Goal: Task Accomplishment & Management: Use online tool/utility

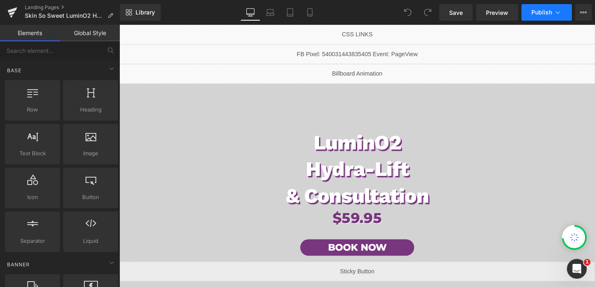
click at [526, 9] on button "Publish" at bounding box center [546, 12] width 50 height 17
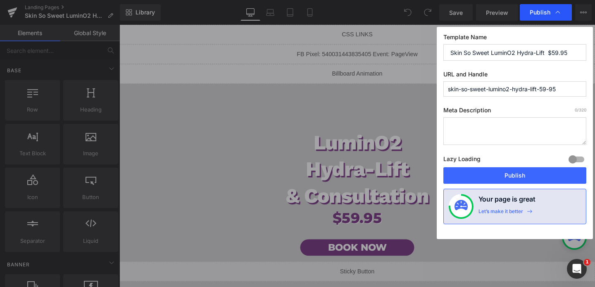
click at [530, 11] on span "Publish" at bounding box center [539, 12] width 21 height 7
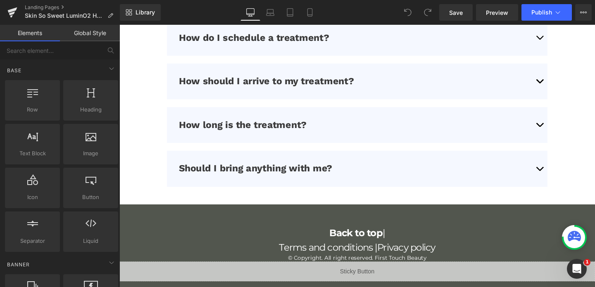
scroll to position [2703, 0]
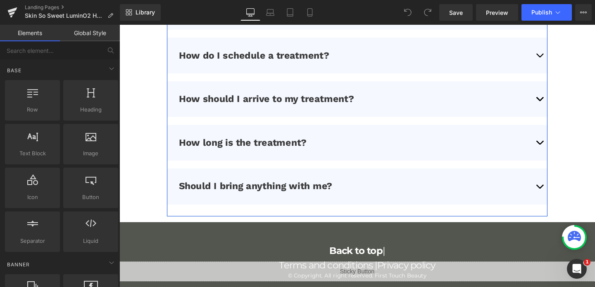
click at [558, 154] on button "button" at bounding box center [561, 149] width 17 height 38
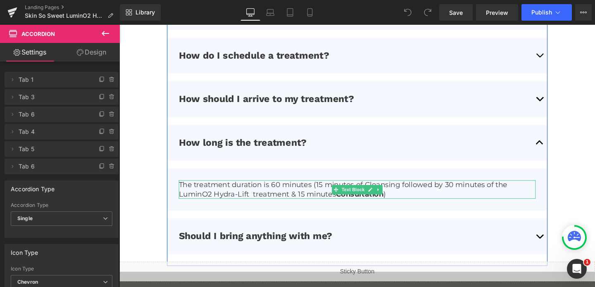
click at [286, 193] on p "The treatment duration is 60 minutes (15 minutes of Cleansing followed by 30 mi…" at bounding box center [369, 197] width 375 height 19
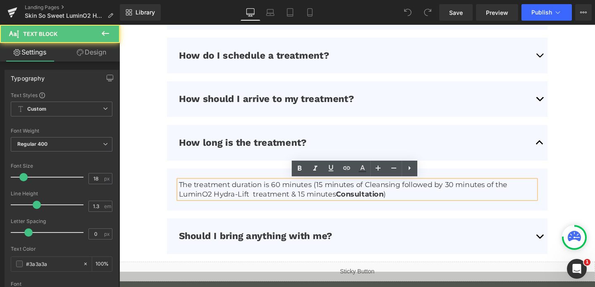
click at [286, 191] on p "The treatment duration is 60 minutes (15 minutes of Cleansing followed by 30 mi…" at bounding box center [369, 197] width 375 height 19
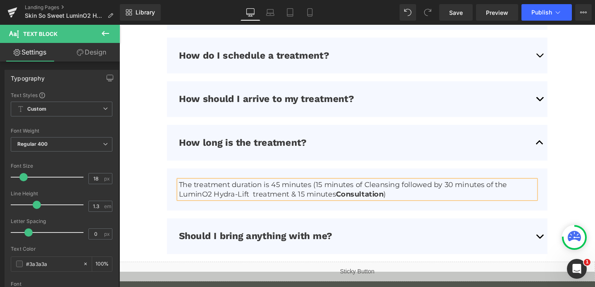
click at [332, 192] on p "The treatment duration is 45 minutes (15 minutes of Cleansing followed by 30 mi…" at bounding box center [369, 197] width 375 height 19
click at [467, 190] on p "The treatment duration is 45 minutes (10 minutes of Cleansing followed by 30 mi…" at bounding box center [369, 197] width 375 height 19
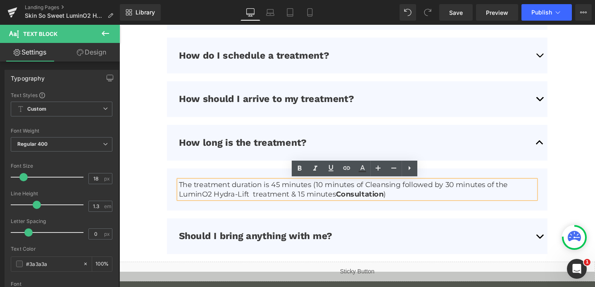
click at [311, 200] on p "The treatment duration is 45 minutes (10 minutes of Cleansing followed by 30 mi…" at bounding box center [369, 197] width 375 height 19
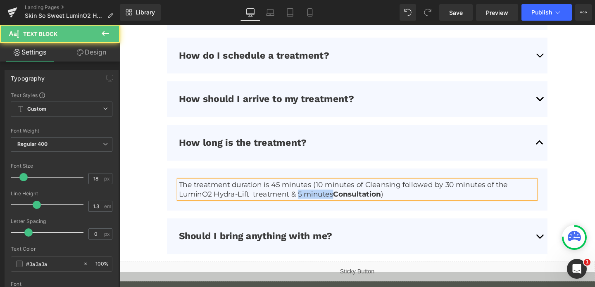
drag, startPoint x: 342, startPoint y: 200, endPoint x: 306, endPoint y: 201, distance: 35.5
click at [306, 201] on p "The treatment duration is 45 minutes (10 minutes of Cleansing followed by 30 mi…" at bounding box center [369, 197] width 375 height 19
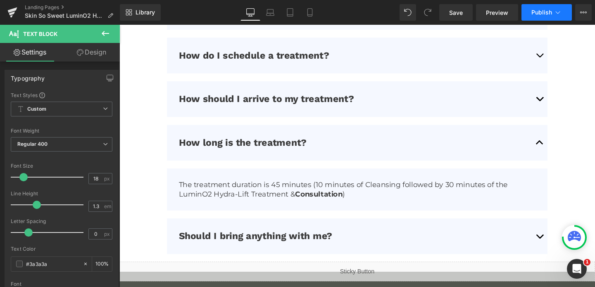
click at [548, 7] on button "Publish" at bounding box center [546, 12] width 50 height 17
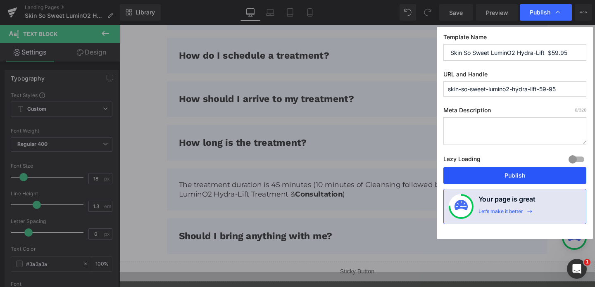
click at [489, 178] on button "Publish" at bounding box center [514, 175] width 143 height 17
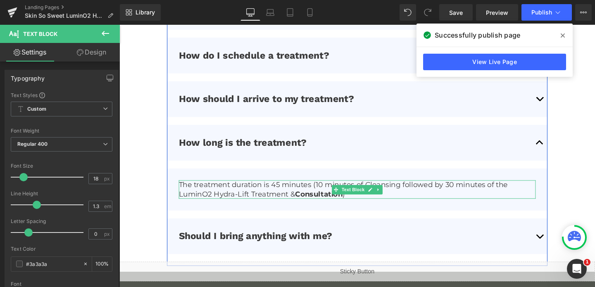
click at [465, 196] on p "The treatment duration is 45 minutes (10 minutes of Cleansing followed by 30 mi…" at bounding box center [369, 197] width 375 height 19
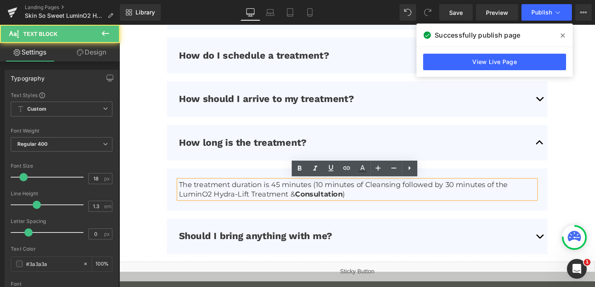
click at [470, 195] on p "The treatment duration is 45 minutes (10 minutes of Cleansing followed by 30 mi…" at bounding box center [369, 197] width 375 height 19
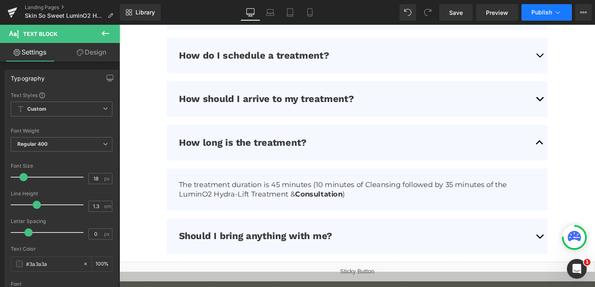
click at [527, 13] on button "Publish" at bounding box center [546, 12] width 50 height 17
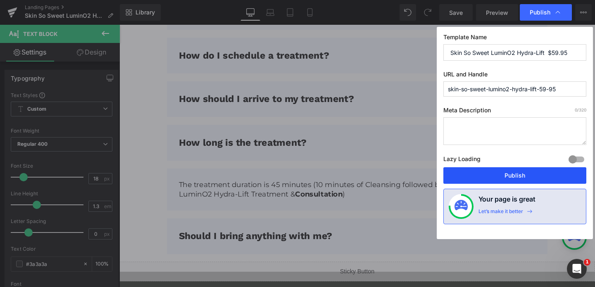
click at [489, 181] on button "Publish" at bounding box center [514, 175] width 143 height 17
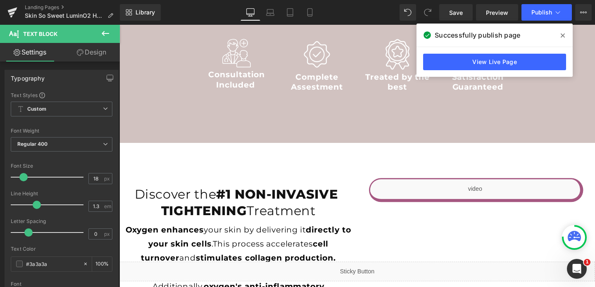
scroll to position [816, 0]
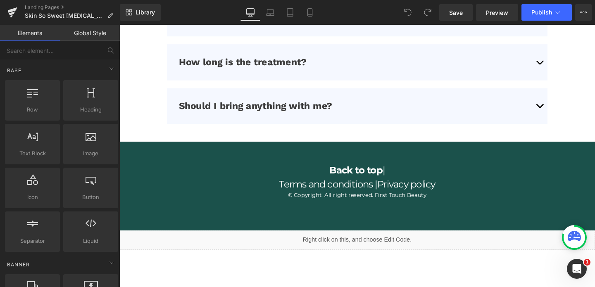
scroll to position [2245, 0]
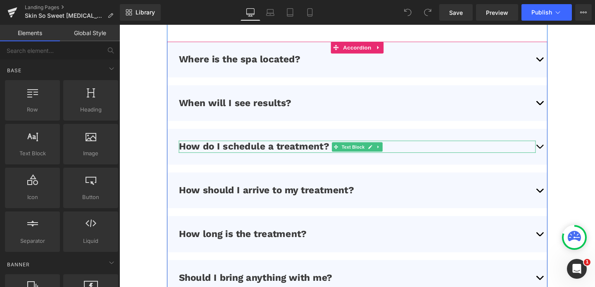
click at [341, 148] on p "How do I schedule a treatment?" at bounding box center [369, 153] width 375 height 13
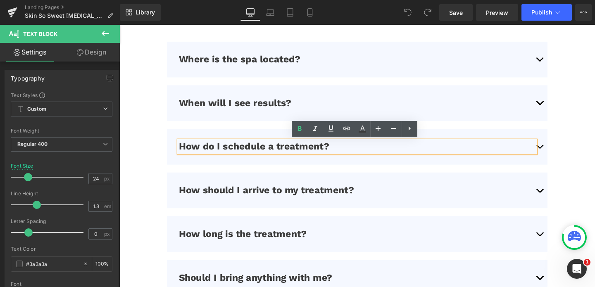
click at [565, 152] on button "button" at bounding box center [561, 153] width 17 height 38
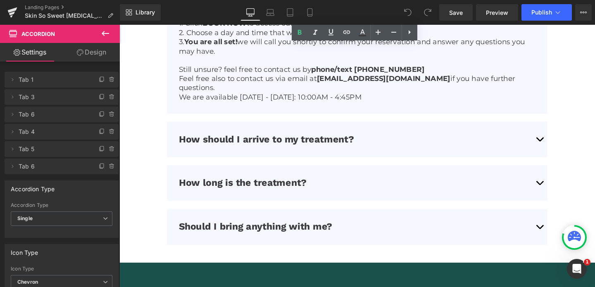
scroll to position [2420, 0]
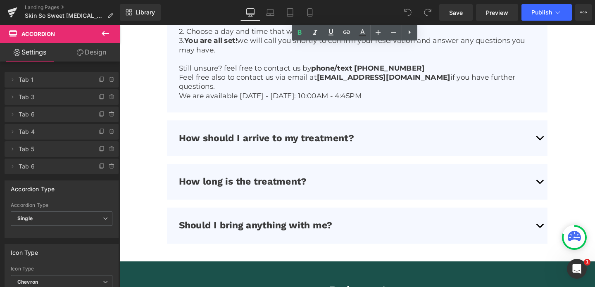
click at [560, 183] on button "button" at bounding box center [561, 190] width 17 height 38
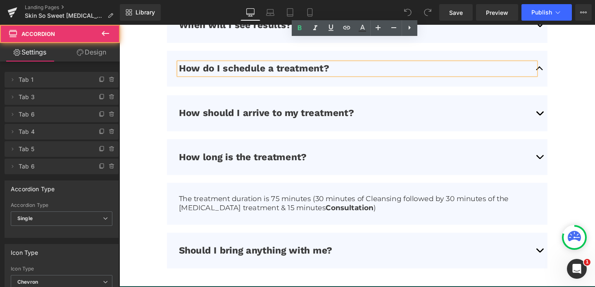
scroll to position [2318, 0]
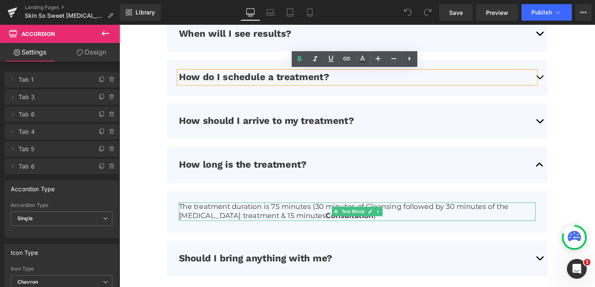
click at [286, 215] on p "The treatment duration is 75 minutes (30 minutes of Cleansing followed by 30 mi…" at bounding box center [369, 220] width 375 height 19
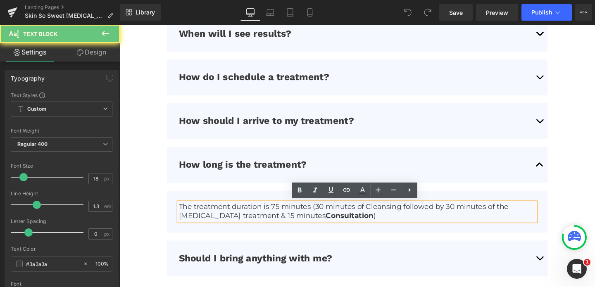
click at [282, 213] on p "The treatment duration is 75 minutes (30 minutes of Cleansing followed by 30 mi…" at bounding box center [369, 220] width 375 height 19
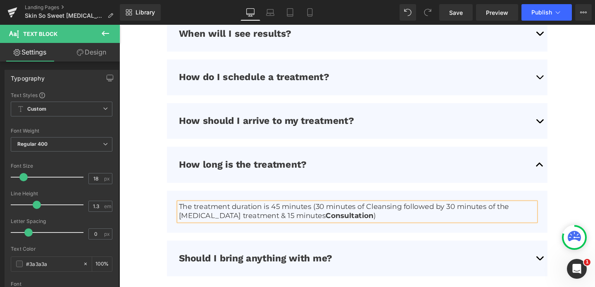
click at [331, 214] on p "The treatment duration is 45 minutes (30 minutes of Cleansing followed by 30 mi…" at bounding box center [369, 220] width 375 height 19
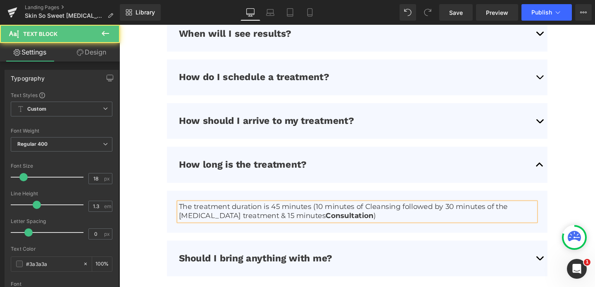
drag, startPoint x: 344, startPoint y: 223, endPoint x: 305, endPoint y: 224, distance: 38.8
click at [305, 224] on p "The treatment duration is 45 minutes (10 minutes of Cleansing followed by 30 mi…" at bounding box center [369, 220] width 375 height 19
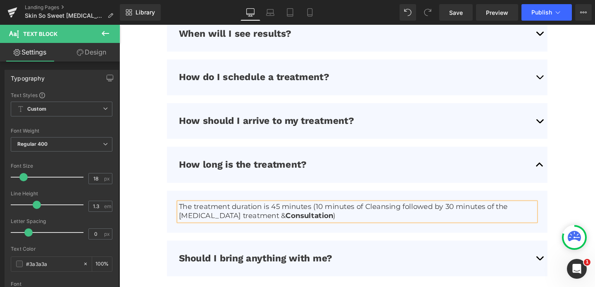
click at [468, 215] on p "The treatment duration is 45 minutes (10 minutes of Cleansing followed by 30 mi…" at bounding box center [369, 220] width 375 height 19
click at [546, 11] on span "Publish" at bounding box center [541, 12] width 21 height 7
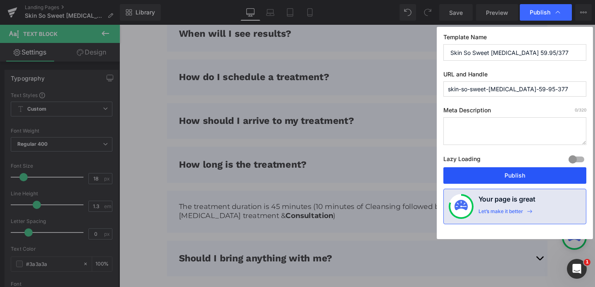
click at [498, 174] on button "Publish" at bounding box center [514, 175] width 143 height 17
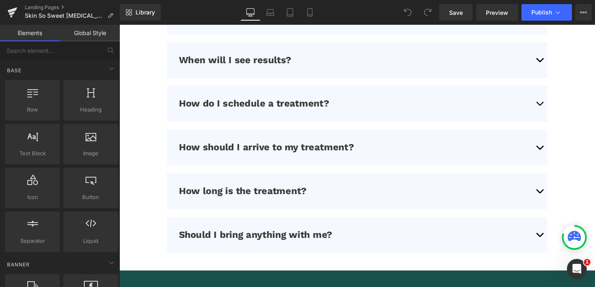
scroll to position [2337, 0]
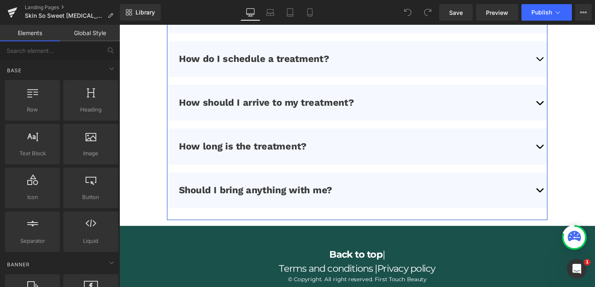
click at [328, 169] on div "How long is the treatment? Text Block" at bounding box center [369, 153] width 400 height 38
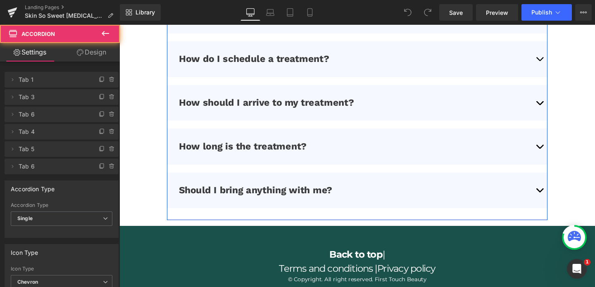
click at [332, 159] on div "How long is the treatment? Text Block" at bounding box center [369, 153] width 400 height 38
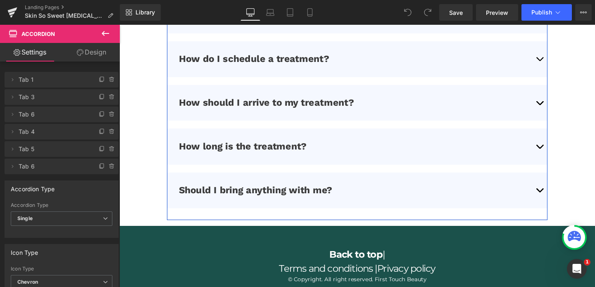
click at [561, 159] on button "button" at bounding box center [561, 153] width 17 height 38
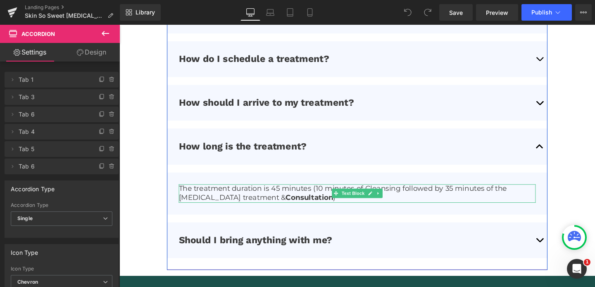
click at [283, 194] on p "The treatment duration is 45 minutes (10 minutes of Cleansing followed by 35 mi…" at bounding box center [369, 201] width 375 height 19
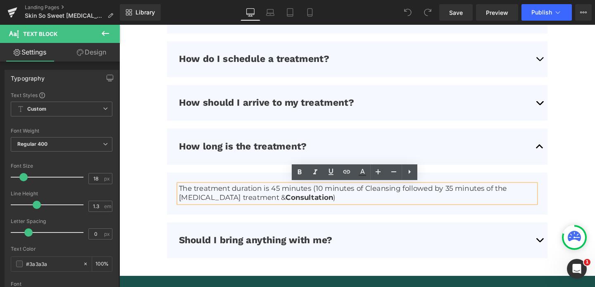
click at [284, 198] on p "The treatment duration is 45 minutes (10 minutes of Cleansing followed by 35 mi…" at bounding box center [369, 201] width 375 height 19
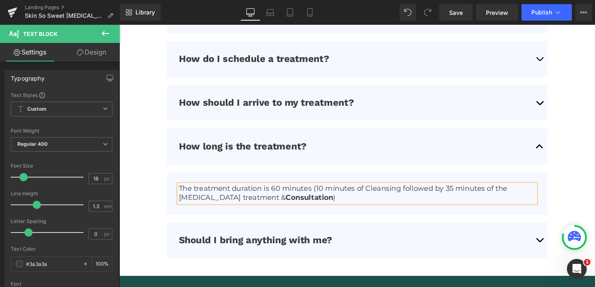
click at [329, 199] on p "The treatment duration is 60 minutes (10 minutes of Cleansing followed by 35 mi…" at bounding box center [369, 201] width 375 height 19
click at [466, 198] on p "The treatment duration is 60 minutes (15 minutes of Cleansing followed by 35 mi…" at bounding box center [369, 201] width 375 height 19
click at [307, 209] on strong "Consultation" at bounding box center [319, 206] width 50 height 9
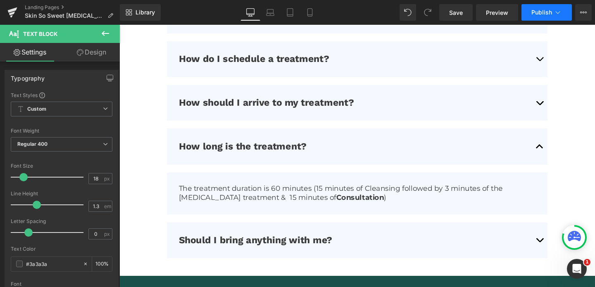
click at [538, 17] on button "Publish" at bounding box center [546, 12] width 50 height 17
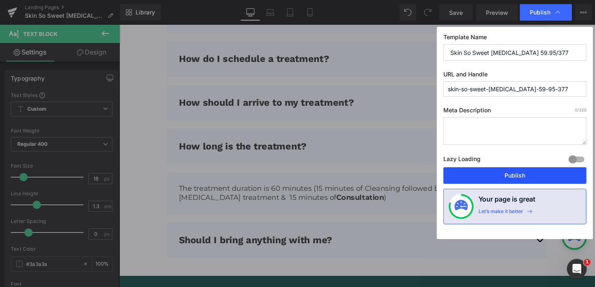
click at [482, 176] on button "Publish" at bounding box center [514, 175] width 143 height 17
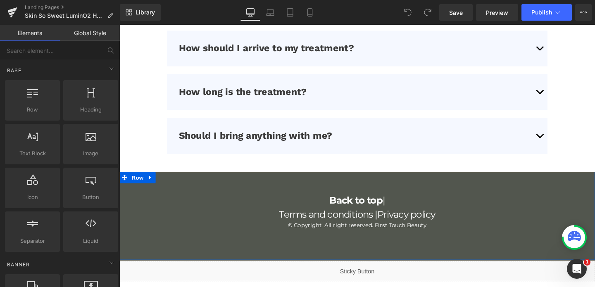
scroll to position [2712, 0]
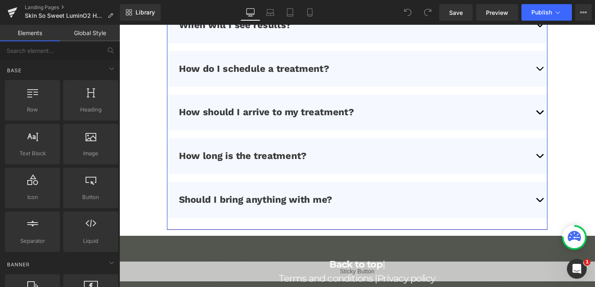
click at [561, 165] on button "button" at bounding box center [561, 163] width 17 height 38
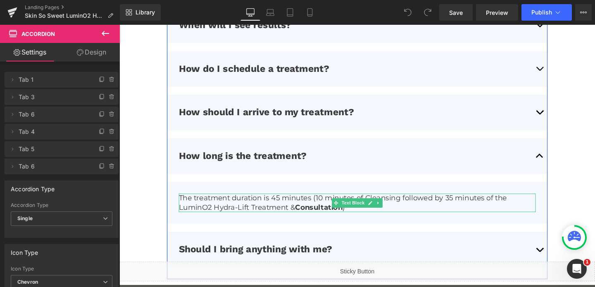
click at [283, 206] on p "The treatment duration is 45 minutes (10 minutes of Cleansing followed by 35 mi…" at bounding box center [369, 211] width 375 height 19
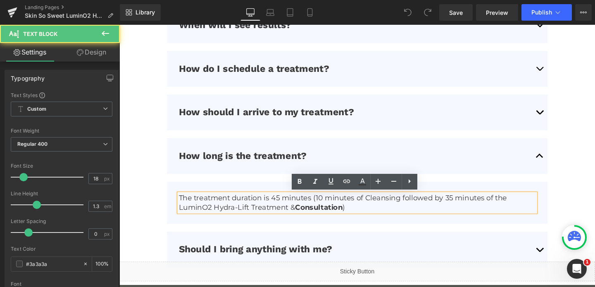
click at [283, 206] on p "The treatment duration is 45 minutes (10 minutes of Cleansing followed by 35 mi…" at bounding box center [369, 211] width 375 height 19
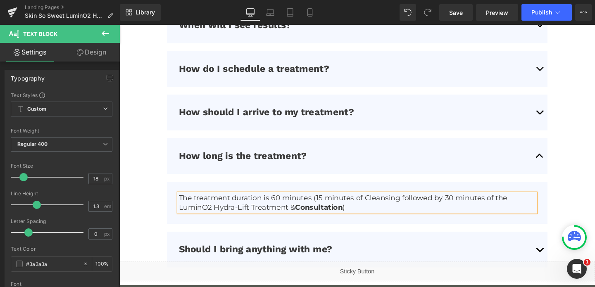
click at [306, 218] on p "The treatment duration is 60 minutes (15 minutes of Cleansing followed by 30 mi…" at bounding box center [369, 211] width 375 height 19
click at [532, 16] on button "Publish" at bounding box center [546, 12] width 50 height 17
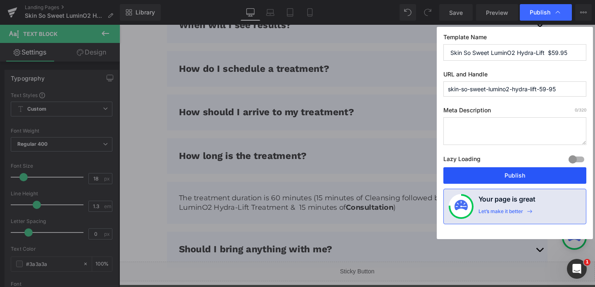
click at [497, 176] on button "Publish" at bounding box center [514, 175] width 143 height 17
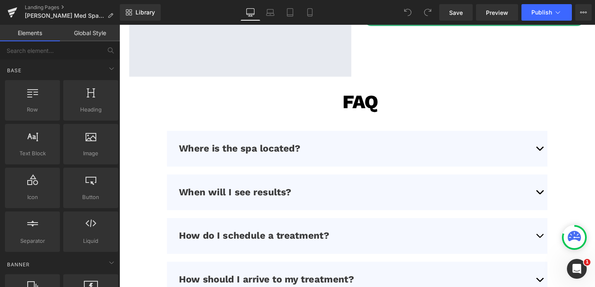
scroll to position [2154, 0]
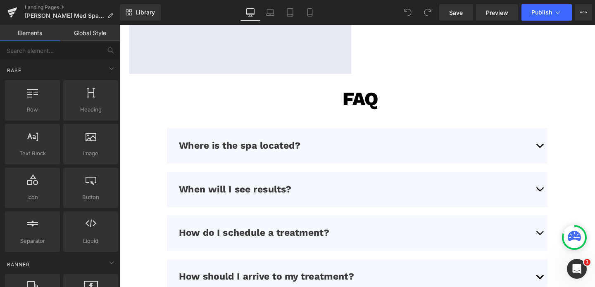
click at [376, 155] on div "Where is the spa located? Text Block" at bounding box center [369, 152] width 375 height 13
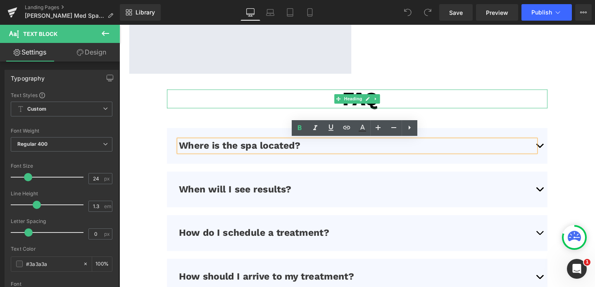
click at [479, 109] on h1 "FAQ" at bounding box center [369, 103] width 400 height 20
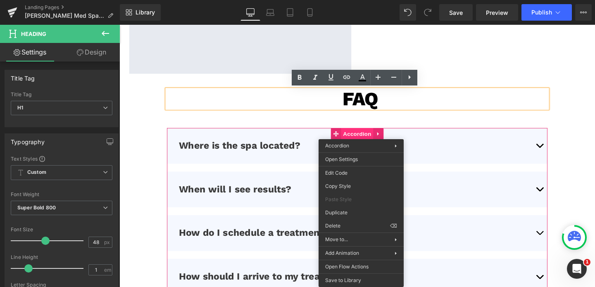
drag, startPoint x: 371, startPoint y: 139, endPoint x: 365, endPoint y: 138, distance: 5.8
click at [370, 139] on span "Accordion" at bounding box center [369, 139] width 34 height 12
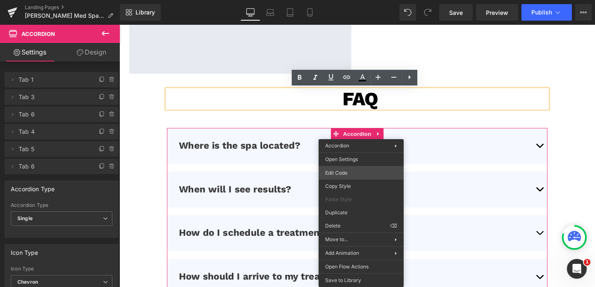
click at [342, 0] on div "Accordion You are previewing how the will restyle your page. You can not edit E…" at bounding box center [297, 0] width 595 height 0
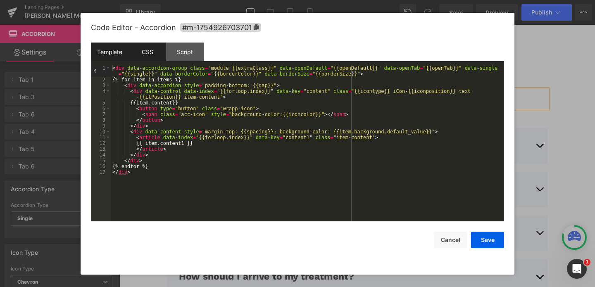
click at [144, 46] on div "CSS" at bounding box center [147, 52] width 38 height 19
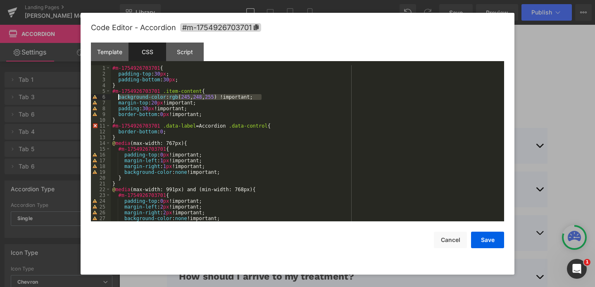
drag, startPoint x: 269, startPoint y: 95, endPoint x: 119, endPoint y: 97, distance: 149.5
click at [119, 97] on div "#m-1754926703701 { padding-top : 30 px ; padding-bottom : 30 px ; } #m-17549267…" at bounding box center [306, 149] width 390 height 168
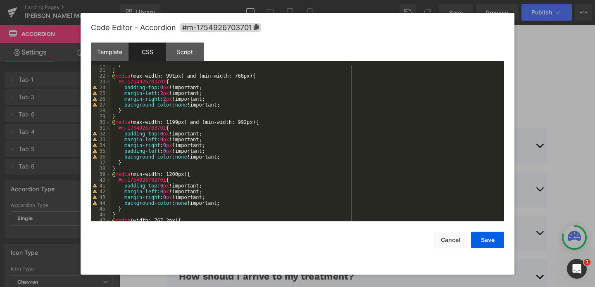
scroll to position [162, 0]
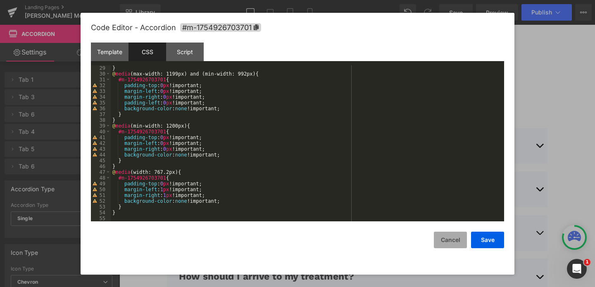
click at [447, 239] on button "Cancel" at bounding box center [450, 240] width 33 height 17
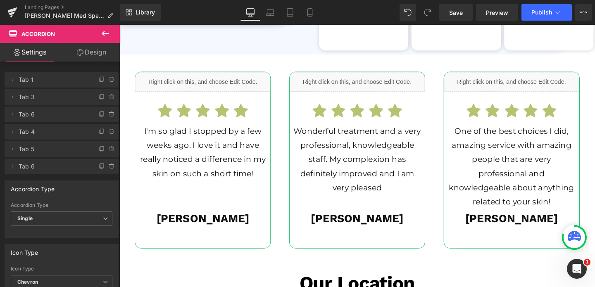
scroll to position [1532, 0]
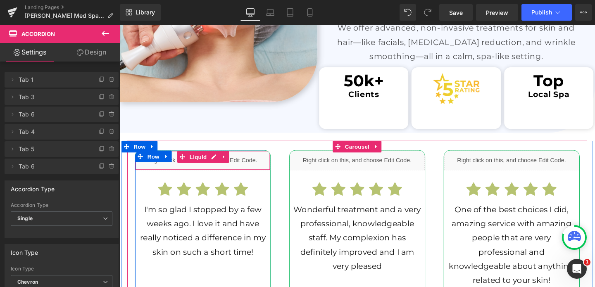
click at [242, 165] on div "Liquid" at bounding box center [207, 167] width 142 height 21
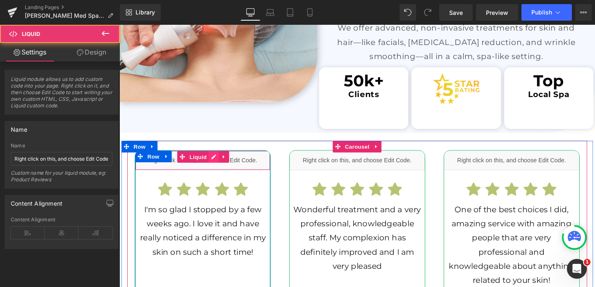
click at [217, 163] on div "Liquid" at bounding box center [207, 167] width 142 height 21
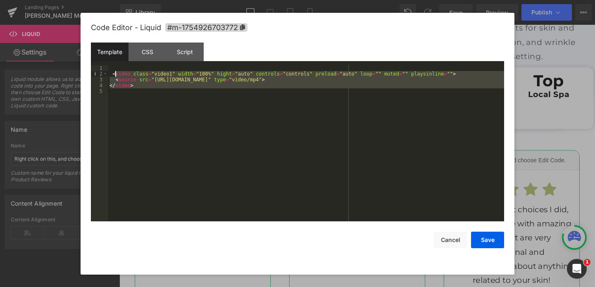
drag, startPoint x: 152, startPoint y: 104, endPoint x: 114, endPoint y: 71, distance: 50.1
click at [114, 71] on div "< video class = "video1" width = "100%" hight = "auto" controls = "controls" pr…" at bounding box center [306, 149] width 396 height 168
click at [148, 89] on div "< video class = "video1" width = "100%" hight = "auto" controls = "controls" pr…" at bounding box center [306, 149] width 396 height 168
drag, startPoint x: 145, startPoint y: 89, endPoint x: 109, endPoint y: 73, distance: 39.5
click at [109, 73] on div "< video class = "video1" width = "100%" hight = "auto" controls = "controls" pr…" at bounding box center [306, 149] width 396 height 168
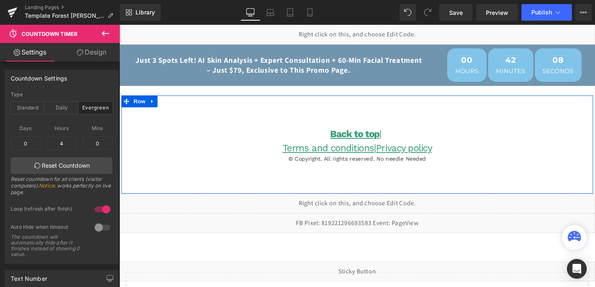
scroll to position [83, 0]
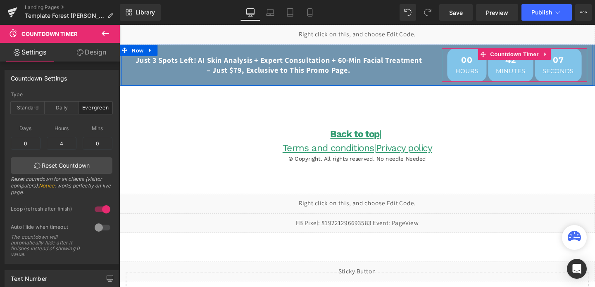
click at [473, 63] on span "00" at bounding box center [484, 64] width 25 height 12
click at [482, 72] on span "Hours" at bounding box center [484, 73] width 25 height 6
click at [529, 55] on span "Countdown Timer" at bounding box center [534, 56] width 55 height 12
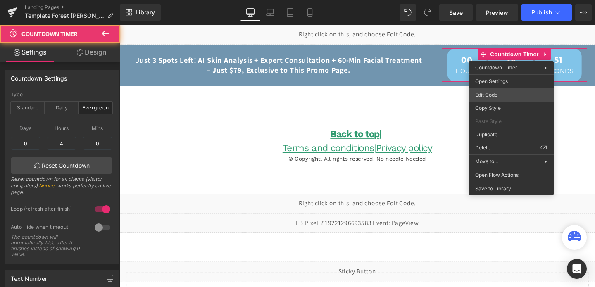
click at [503, 0] on div "Countdown Timer You are previewing how the will restyle your page. You can not …" at bounding box center [297, 0] width 595 height 0
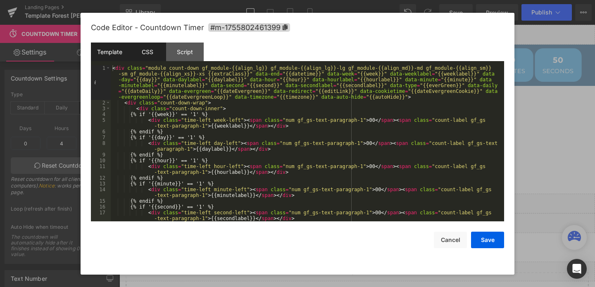
click at [145, 52] on div "CSS" at bounding box center [147, 52] width 38 height 19
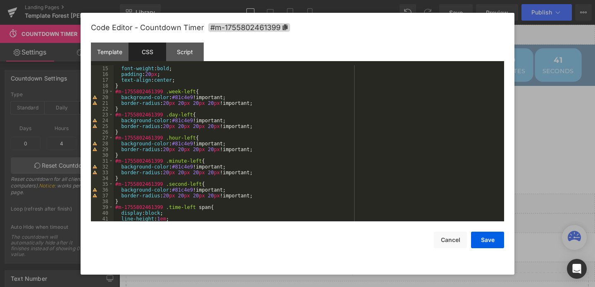
scroll to position [85, 0]
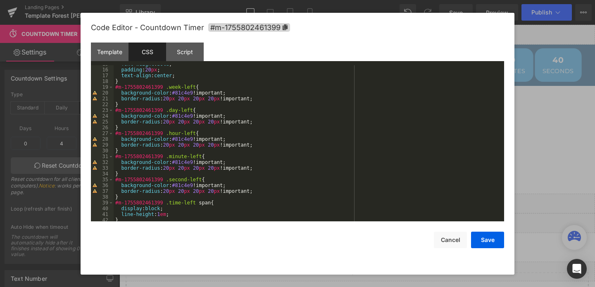
click at [262, 98] on div "font-weight : bold ; padding : 20 px ; text-align : center ; } #m-1755802461399…" at bounding box center [307, 145] width 387 height 168
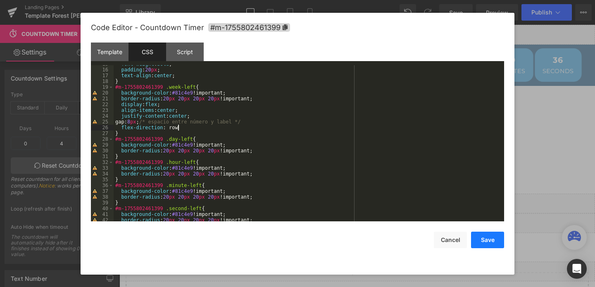
click at [483, 240] on button "Save" at bounding box center [487, 240] width 33 height 17
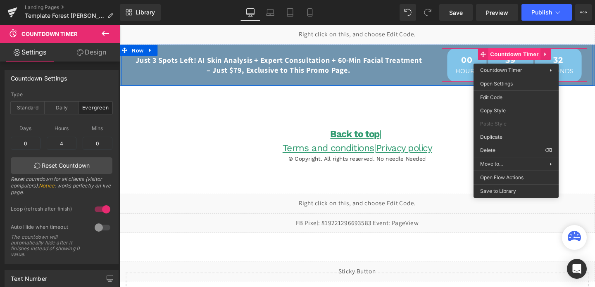
click at [534, 57] on span "Countdown Timer" at bounding box center [534, 56] width 55 height 12
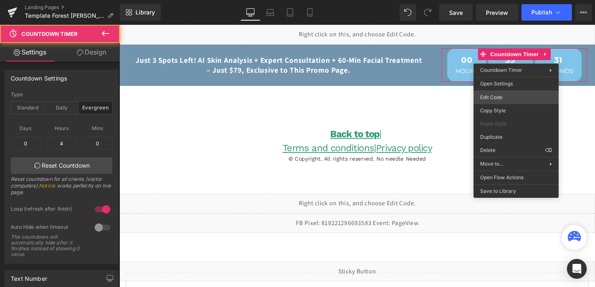
click at [498, 0] on div "Countdown Timer You are previewing how the will restyle your page. You can not …" at bounding box center [297, 0] width 595 height 0
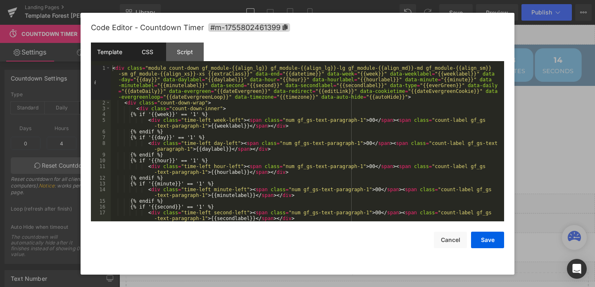
click at [141, 55] on div "CSS" at bounding box center [147, 52] width 38 height 19
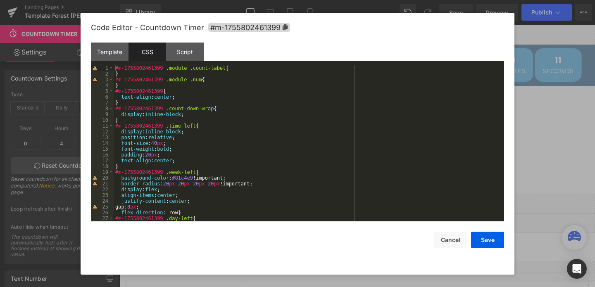
click at [179, 132] on div "#m-1755802461399 .module .count-label { } #m-1755802461399 .module .num { } #m-…" at bounding box center [307, 149] width 387 height 168
click at [487, 236] on button "Save" at bounding box center [487, 240] width 33 height 17
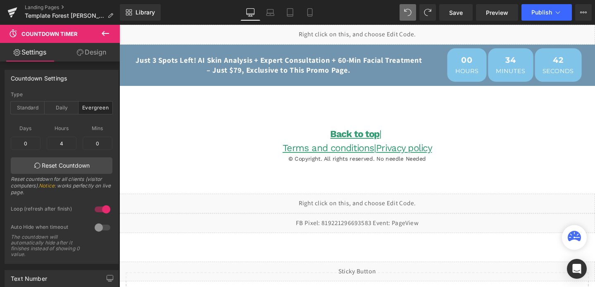
click at [158, 97] on div "Liquid Liquid Row Liquid Row Liquid Just 3 Spots Left! AI Skin Analysis + Exper…" at bounding box center [369, 189] width 500 height 328
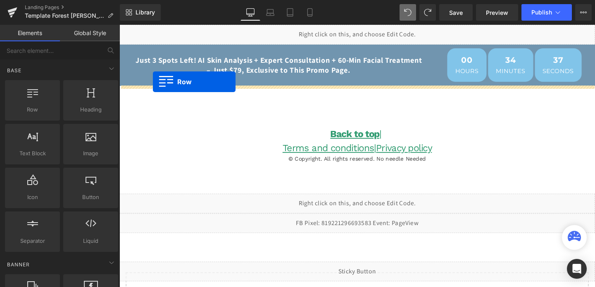
drag, startPoint x: 161, startPoint y: 126, endPoint x: 154, endPoint y: 85, distance: 42.3
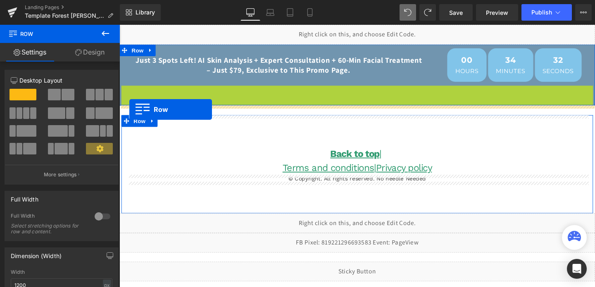
drag, startPoint x: 126, startPoint y: 95, endPoint x: 130, endPoint y: 114, distance: 18.9
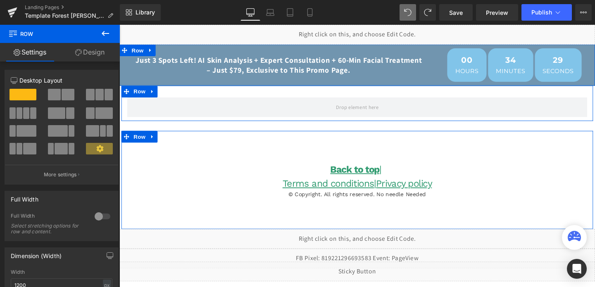
click at [99, 217] on div at bounding box center [103, 216] width 20 height 13
click at [66, 116] on span at bounding box center [70, 113] width 8 height 12
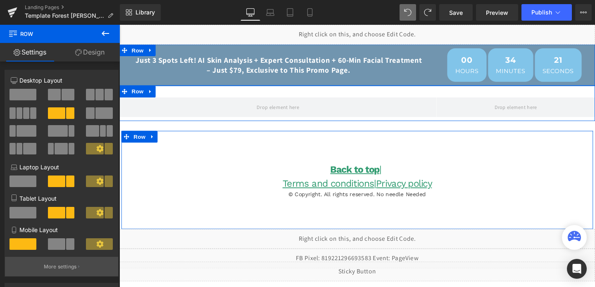
click at [51, 274] on button "More settings" at bounding box center [61, 266] width 113 height 19
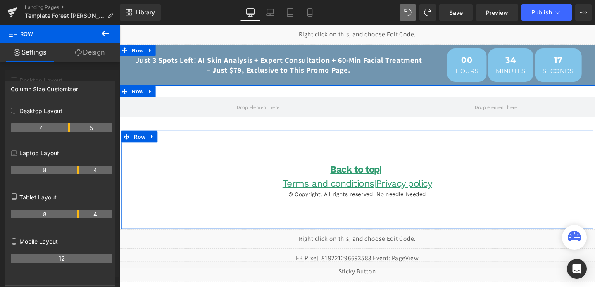
drag, startPoint x: 77, startPoint y: 128, endPoint x: 73, endPoint y: 129, distance: 4.6
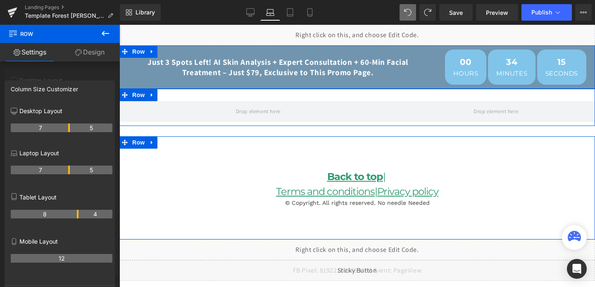
drag, startPoint x: 78, startPoint y: 171, endPoint x: 70, endPoint y: 173, distance: 8.4
click at [70, 173] on tr "7 5" at bounding box center [62, 170] width 102 height 9
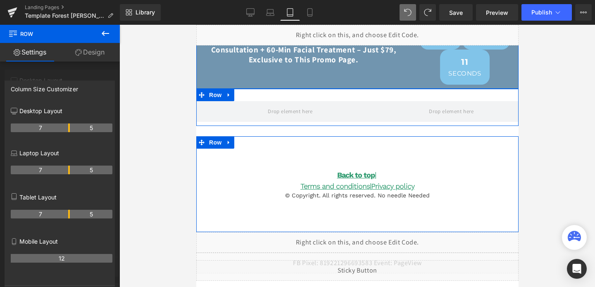
drag, startPoint x: 78, startPoint y: 215, endPoint x: 69, endPoint y: 221, distance: 10.6
click at [69, 221] on div "7 5" at bounding box center [62, 217] width 102 height 23
click at [64, 76] on div at bounding box center [60, 158] width 120 height 266
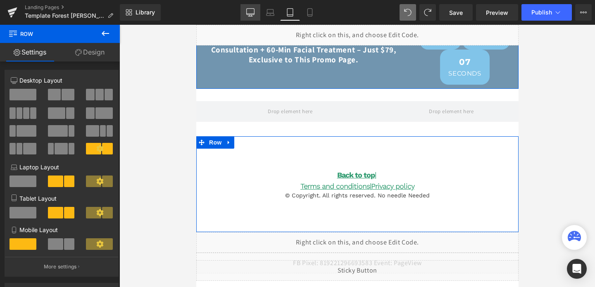
click at [253, 7] on link "Desktop" at bounding box center [250, 12] width 20 height 17
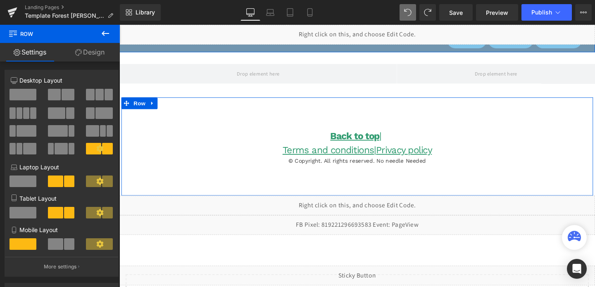
scroll to position [0, 0]
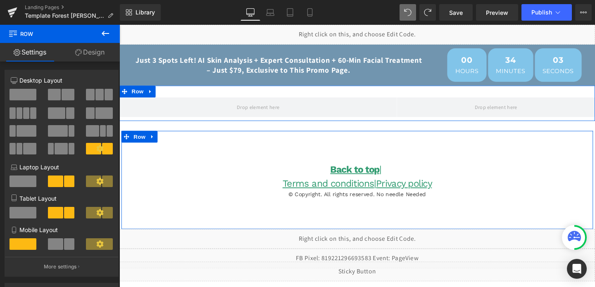
click at [95, 56] on link "Design" at bounding box center [90, 52] width 60 height 19
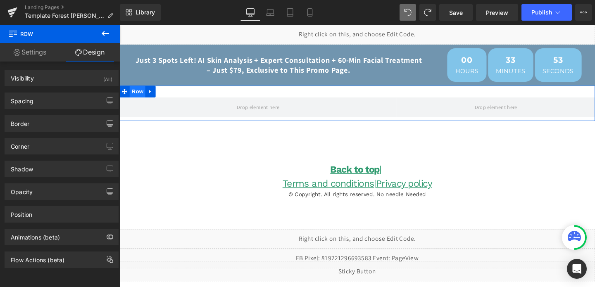
click at [138, 97] on span "Row" at bounding box center [138, 95] width 17 height 12
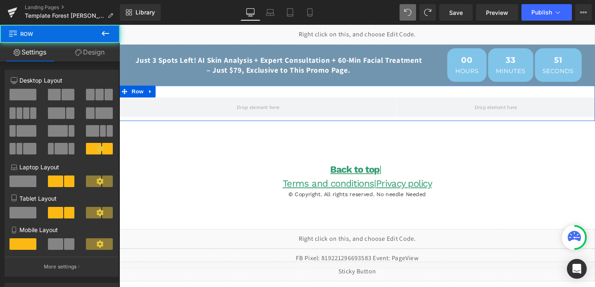
click at [95, 52] on link "Design" at bounding box center [90, 52] width 60 height 19
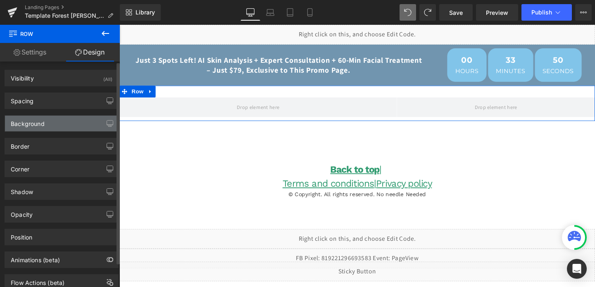
click at [50, 123] on div "Background" at bounding box center [61, 124] width 113 height 16
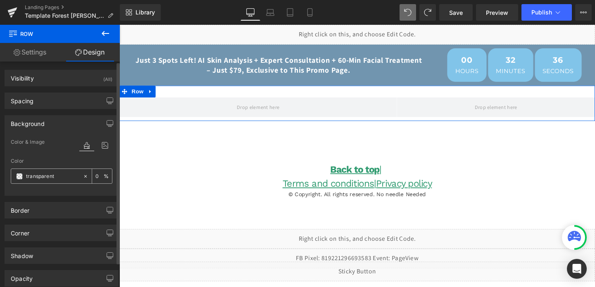
click at [56, 171] on div "transparent" at bounding box center [46, 176] width 71 height 14
click at [65, 178] on input "transparent" at bounding box center [52, 176] width 53 height 9
paste input "background-color: rgb(245, 248, 255) !important;"
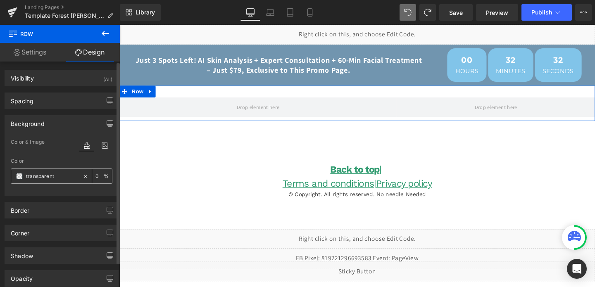
type input "background-color: rgb(245, 248, 255) !important;"
type input "100"
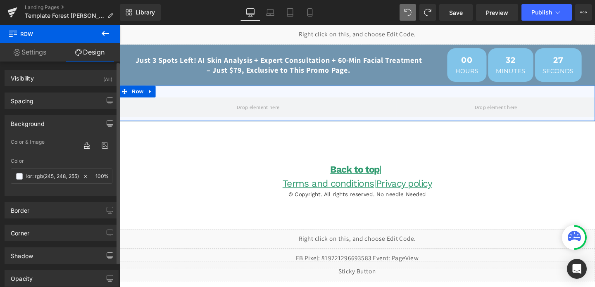
scroll to position [0, 44]
type input "background-color: rgb(245, 248, 255)"
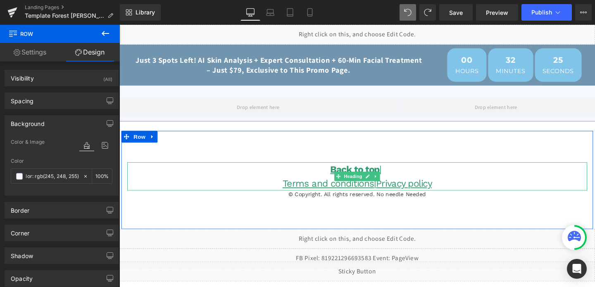
click at [236, 191] on h1 "Terms and conditions | Privacy policy" at bounding box center [369, 191] width 483 height 15
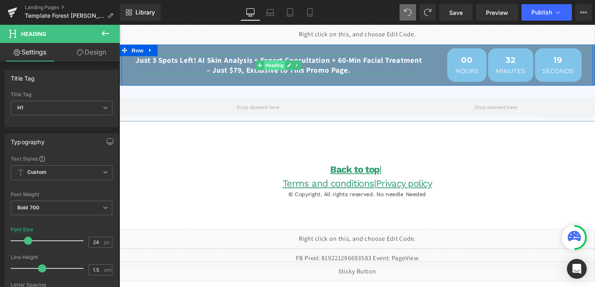
click at [283, 71] on span "Heading" at bounding box center [282, 67] width 22 height 10
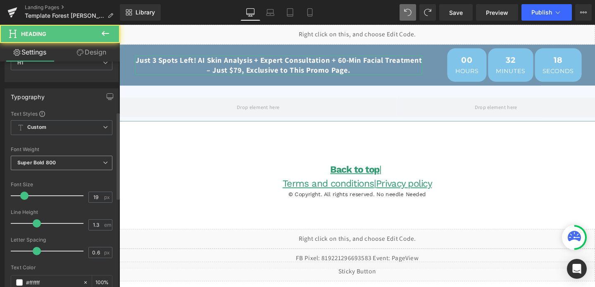
scroll to position [165, 0]
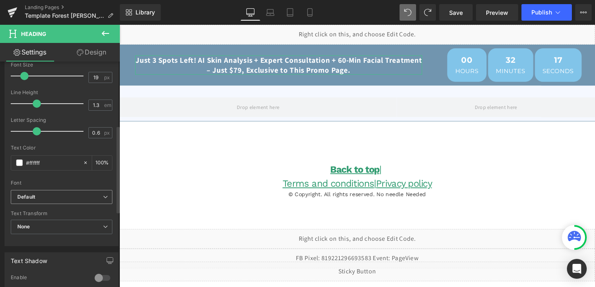
click at [52, 195] on b "Default" at bounding box center [59, 197] width 85 height 7
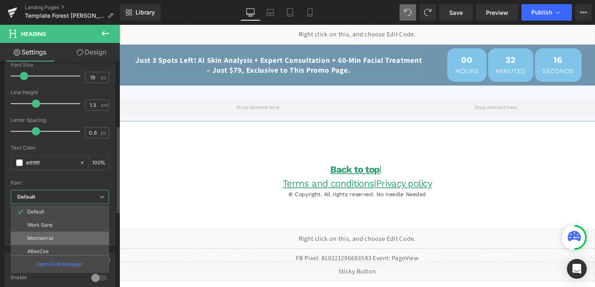
click at [43, 236] on p "Montserrat" at bounding box center [40, 238] width 26 height 6
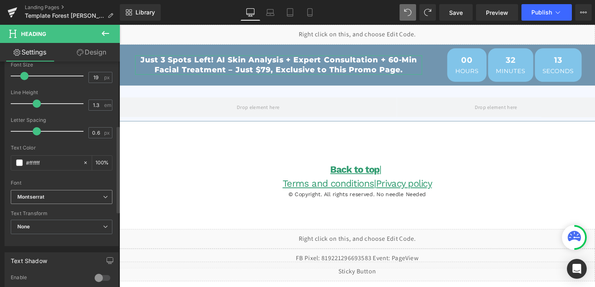
click at [81, 199] on b "Montserrat" at bounding box center [59, 197] width 85 height 7
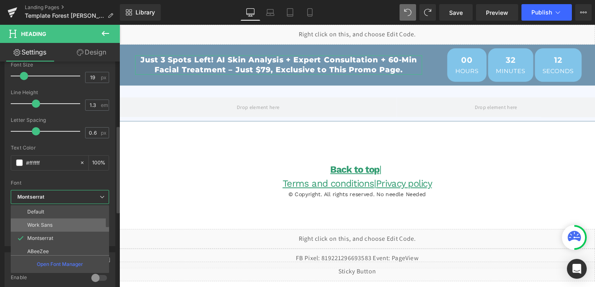
click at [67, 224] on li "Work Sans" at bounding box center [62, 224] width 102 height 13
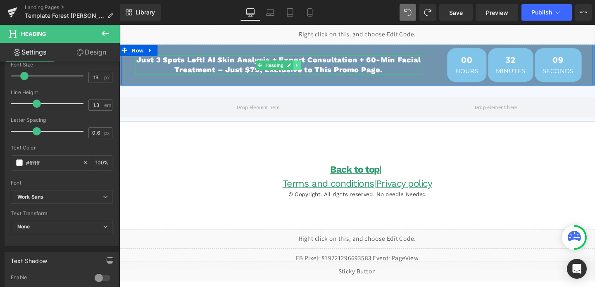
click at [304, 69] on icon at bounding box center [306, 67] width 5 height 5
click at [301, 69] on icon at bounding box center [302, 67] width 5 height 5
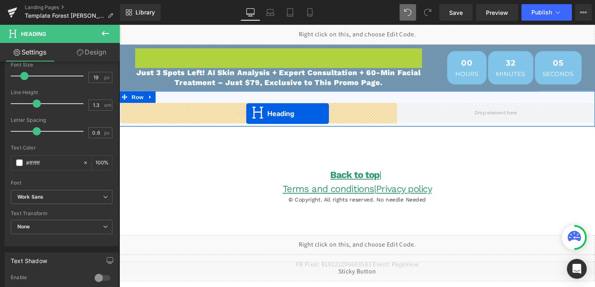
drag, startPoint x: 253, startPoint y: 61, endPoint x: 253, endPoint y: 118, distance: 57.0
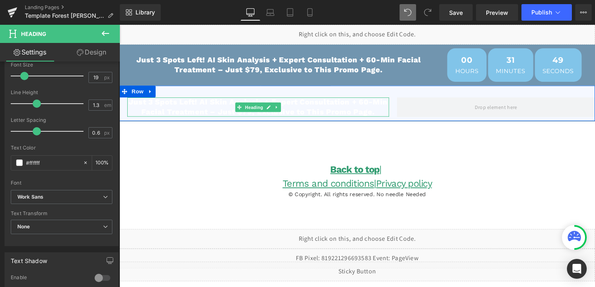
click at [225, 109] on h1 "Just 3 Spots Left! AI Skin Analysis + Expert Consultation + 60-Min Facial Treat…" at bounding box center [265, 111] width 275 height 20
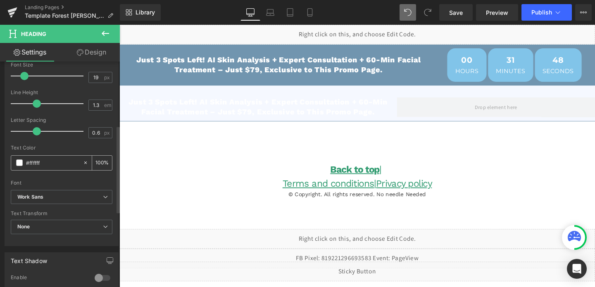
click at [33, 161] on input "#ffffff" at bounding box center [52, 162] width 53 height 9
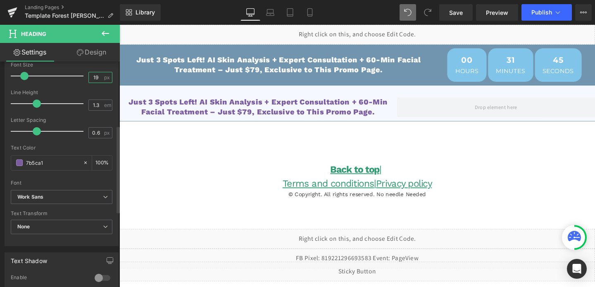
click at [96, 74] on input "19" at bounding box center [96, 77] width 14 height 10
type input "#7b5ca1"
click at [96, 74] on input "19" at bounding box center [96, 77] width 14 height 10
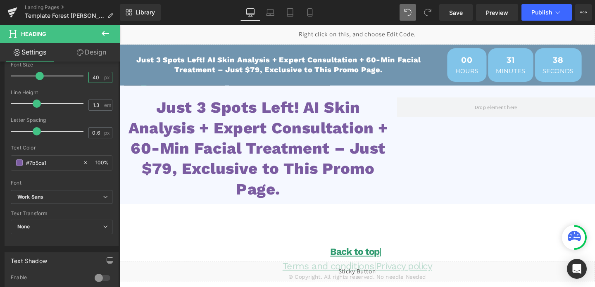
type input "40"
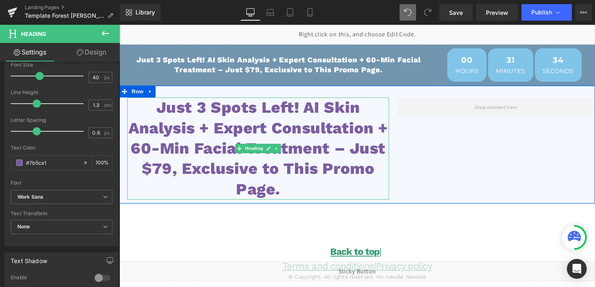
click at [211, 142] on h1 "Just 3 Spots Left! AI Skin Analysis + Expert Consultation + 60-Min Facial Treat…" at bounding box center [265, 154] width 275 height 107
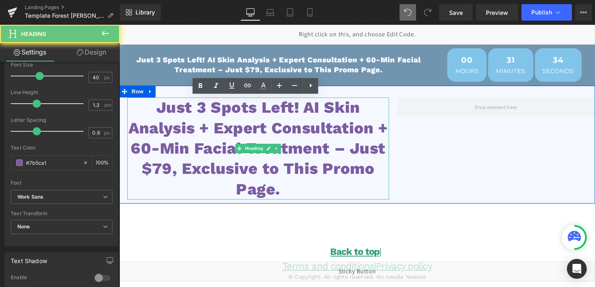
click at [211, 142] on h1 "Just 3 Spots Left! AI Skin Analysis + Expert Consultation + 60-Min Facial Treat…" at bounding box center [265, 154] width 275 height 107
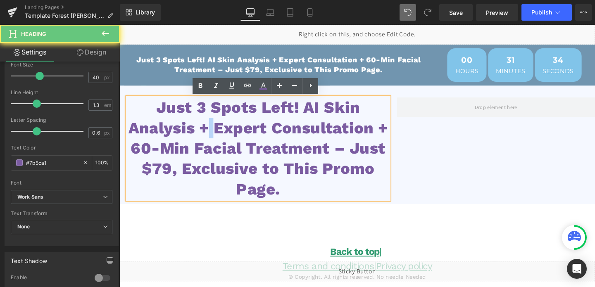
click at [211, 142] on h1 "Just 3 Spots Left! AI Skin Analysis + Expert Consultation + 60-Min Facial Treat…" at bounding box center [265, 154] width 275 height 107
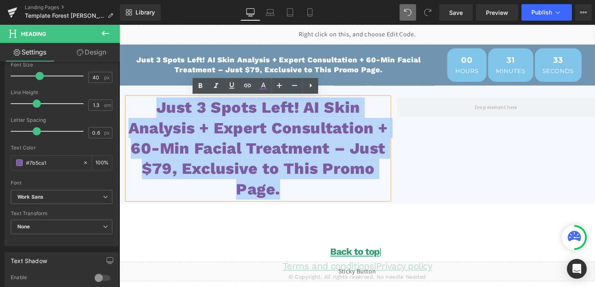
paste div
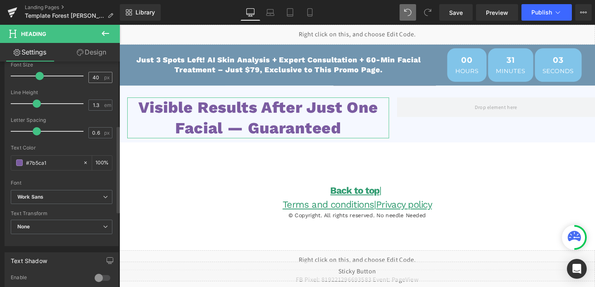
scroll to position [161, 0]
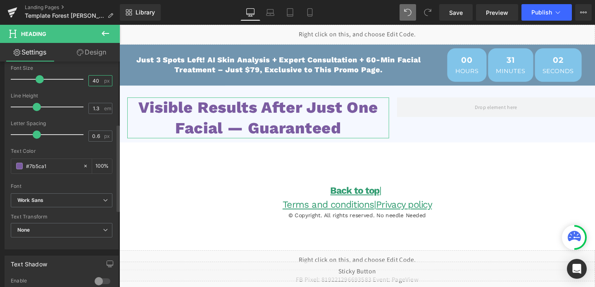
click at [96, 83] on input "40" at bounding box center [96, 81] width 14 height 10
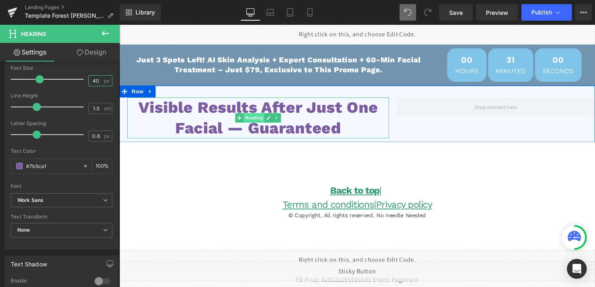
click at [264, 124] on span "Heading" at bounding box center [261, 123] width 22 height 10
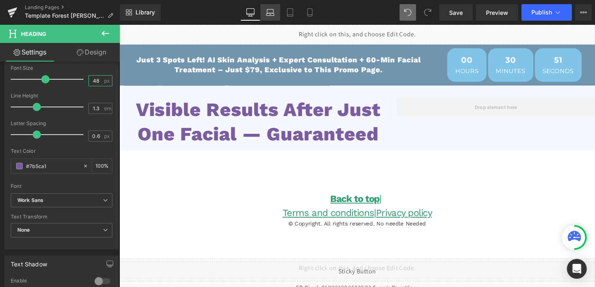
type input "48"
click at [271, 9] on icon at bounding box center [270, 11] width 6 height 4
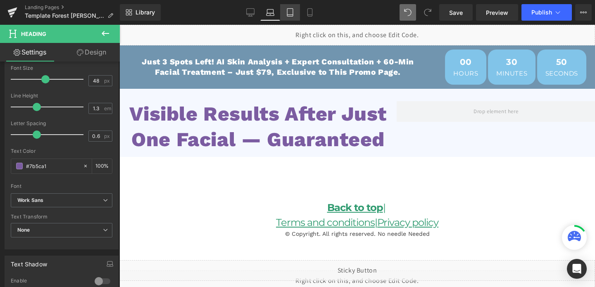
click at [284, 9] on link "Tablet" at bounding box center [290, 12] width 20 height 17
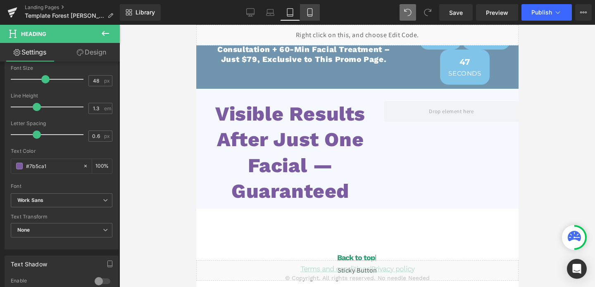
click at [305, 11] on link "Mobile" at bounding box center [310, 12] width 20 height 17
type input "100"
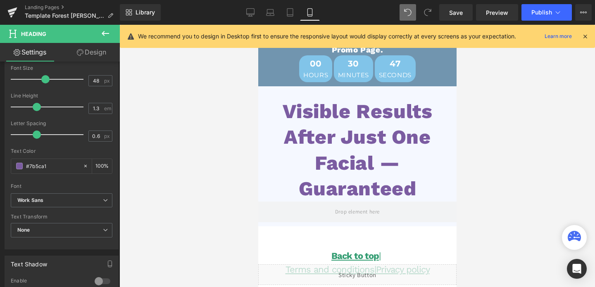
scroll to position [33, 0]
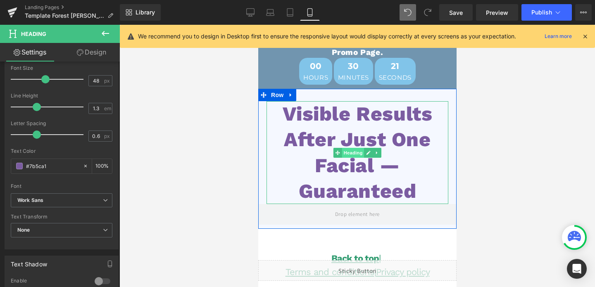
click at [357, 153] on span "Heading" at bounding box center [353, 153] width 22 height 10
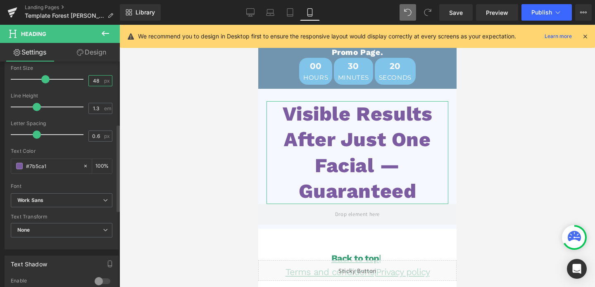
click at [97, 83] on input "48" at bounding box center [96, 81] width 14 height 10
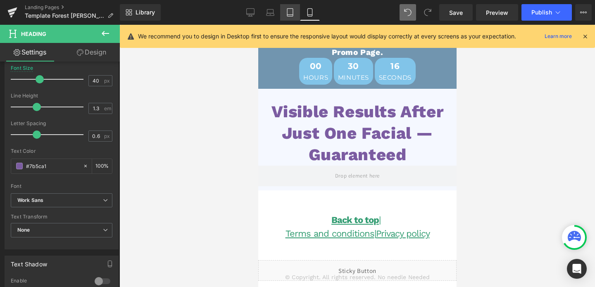
click at [287, 12] on icon at bounding box center [290, 13] width 6 height 8
type input "48"
type input "100"
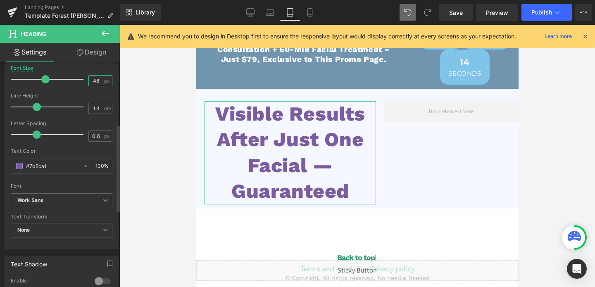
click at [97, 81] on input "48" at bounding box center [96, 81] width 14 height 10
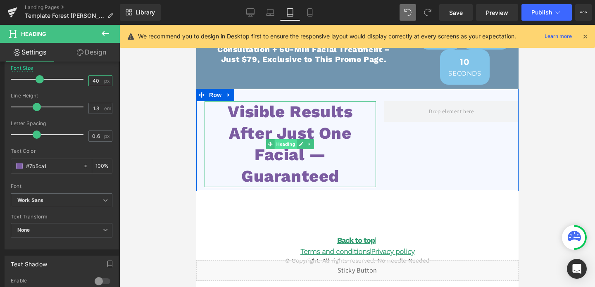
click at [290, 147] on span "Heading" at bounding box center [285, 144] width 22 height 10
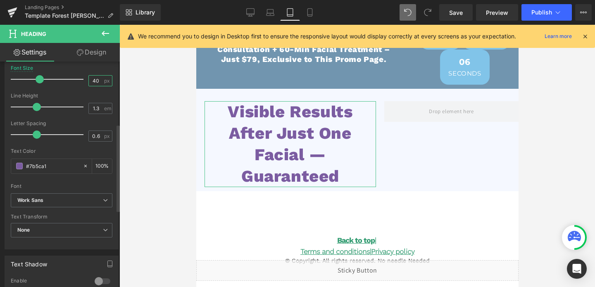
type input "4"
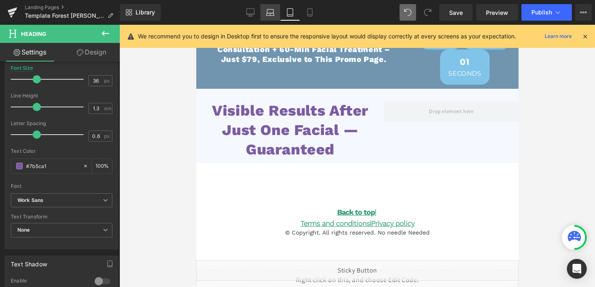
click at [274, 12] on icon at bounding box center [270, 12] width 8 height 8
type input "48"
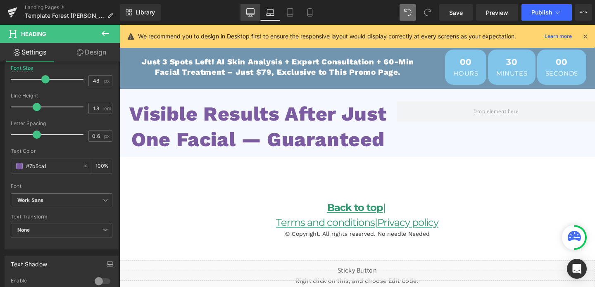
click at [245, 13] on link "Desktop" at bounding box center [250, 12] width 20 height 17
type input "100"
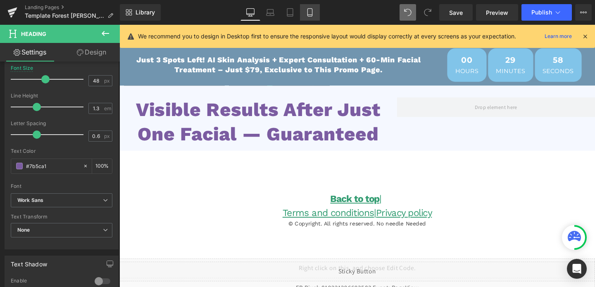
click at [311, 14] on icon at bounding box center [310, 12] width 8 height 8
type input "40"
type input "100"
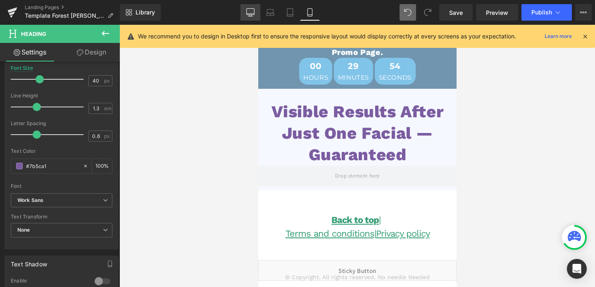
click at [258, 9] on link "Desktop" at bounding box center [250, 12] width 20 height 17
type input "48"
type input "100"
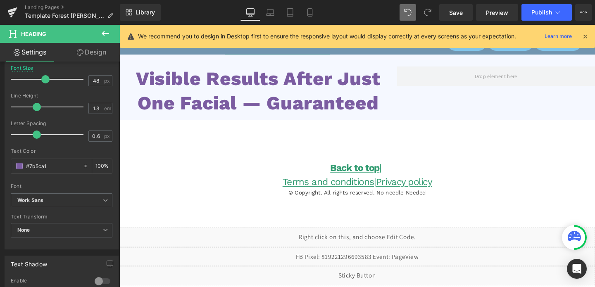
scroll to position [0, 0]
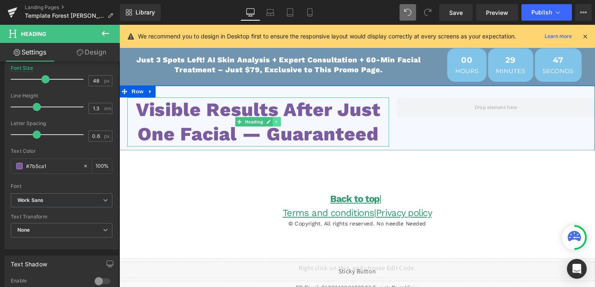
click at [285, 126] on icon at bounding box center [284, 126] width 5 height 5
click at [280, 128] on icon at bounding box center [280, 127] width 5 height 5
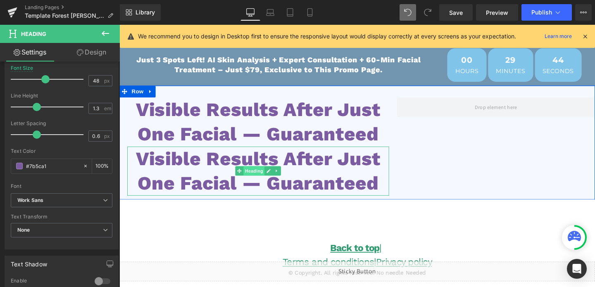
click at [262, 180] on span "Heading" at bounding box center [261, 178] width 22 height 10
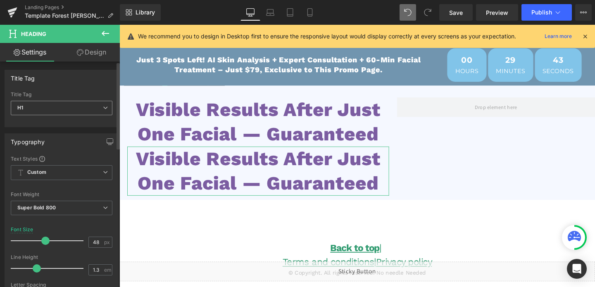
click at [51, 107] on span "H1" at bounding box center [62, 108] width 102 height 14
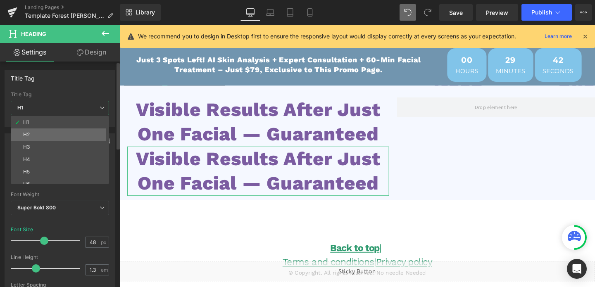
click at [43, 131] on li "H2" at bounding box center [62, 134] width 102 height 12
type input "24"
type input "#121212"
type input "100"
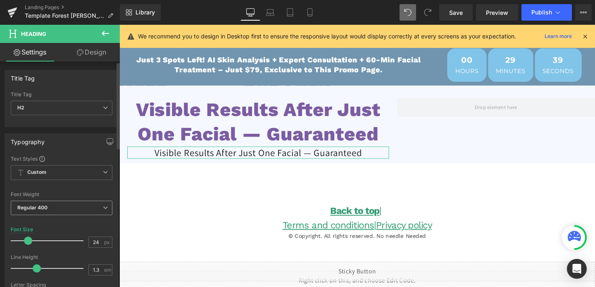
click at [51, 207] on span "Regular 400" at bounding box center [62, 208] width 102 height 14
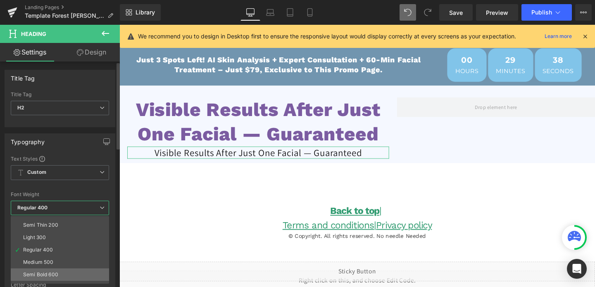
scroll to position [10, 0]
click at [49, 263] on div "Medium 500" at bounding box center [38, 262] width 30 height 6
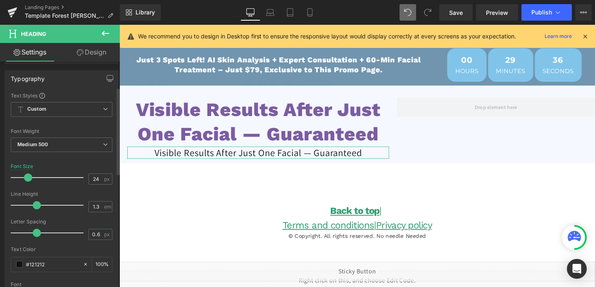
scroll to position [66, 0]
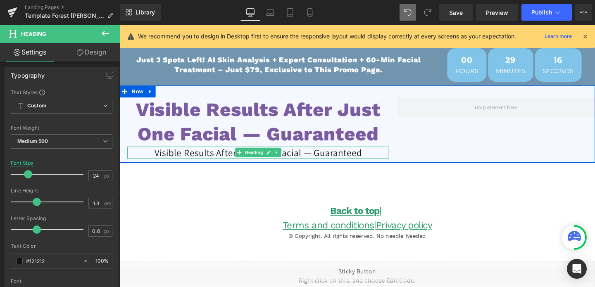
click at [209, 156] on h2 "Visible Results After Just One Facial — Guaranteed" at bounding box center [265, 159] width 275 height 13
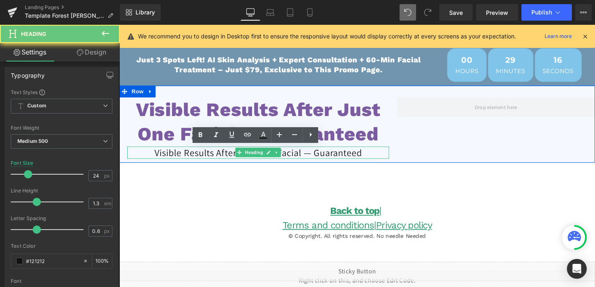
click at [209, 156] on h2 "Visible Results After Just One Facial — Guaranteed" at bounding box center [265, 159] width 275 height 13
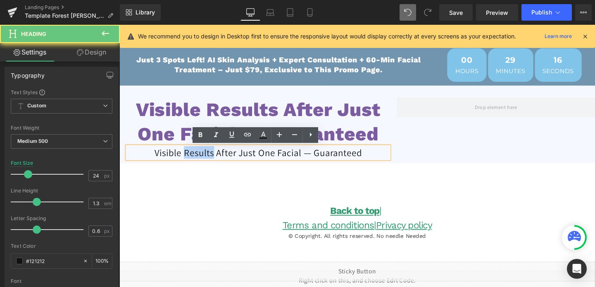
click at [209, 156] on h2 "Visible Results After Just One Facial — Guaranteed" at bounding box center [265, 159] width 275 height 13
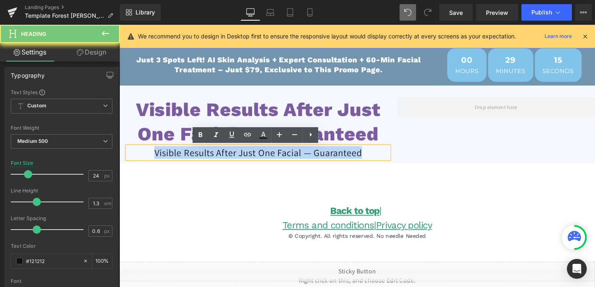
paste div
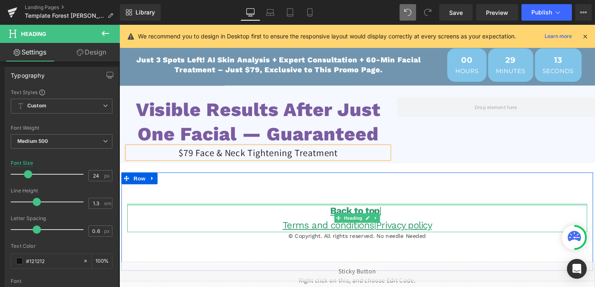
click at [185, 213] on div at bounding box center [369, 214] width 483 height 2
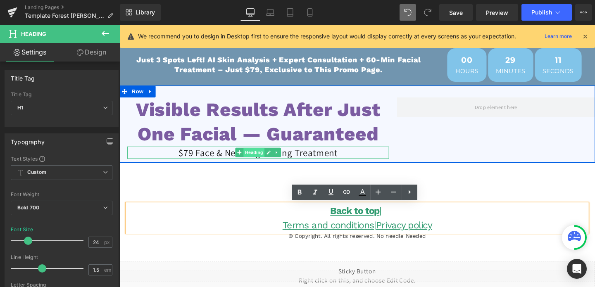
click at [265, 157] on span "Heading" at bounding box center [261, 159] width 22 height 10
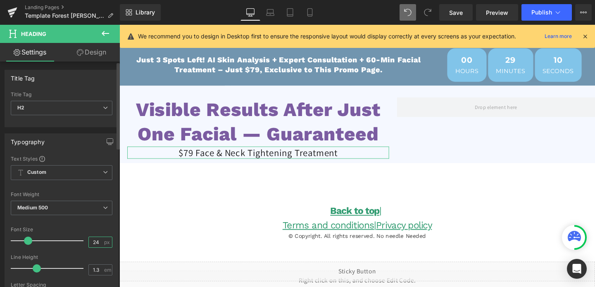
click at [98, 240] on input "24" at bounding box center [96, 242] width 14 height 10
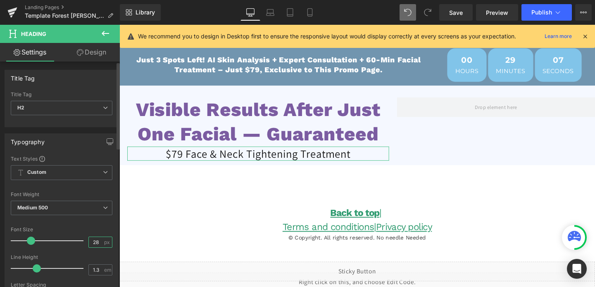
type input "2"
type input "32"
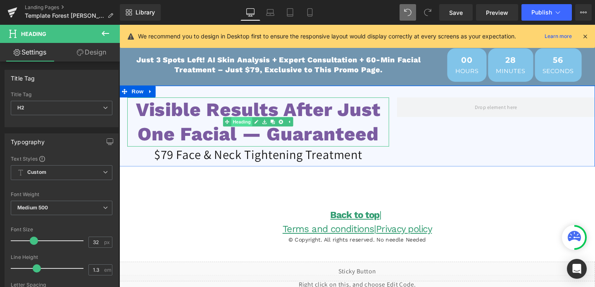
click at [254, 128] on span "Heading" at bounding box center [248, 127] width 22 height 10
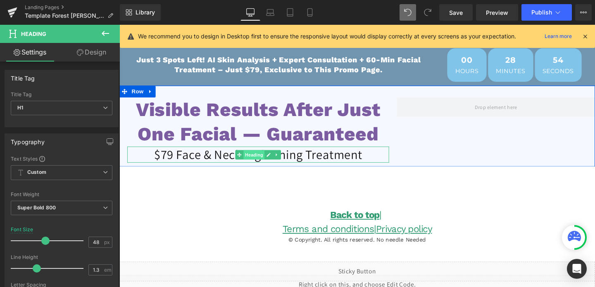
click at [257, 161] on span "Heading" at bounding box center [261, 162] width 22 height 10
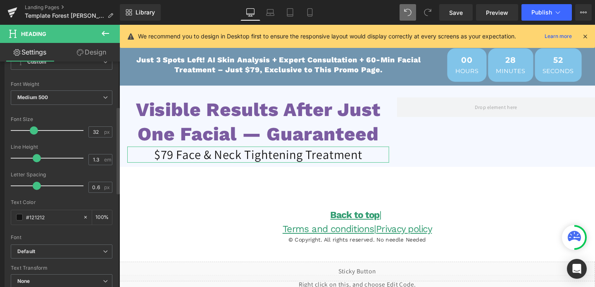
scroll to position [116, 0]
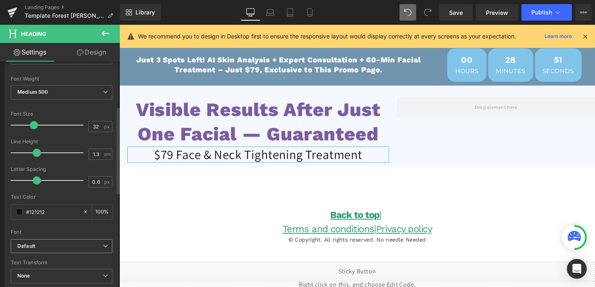
click at [39, 242] on span "Default" at bounding box center [62, 246] width 102 height 14
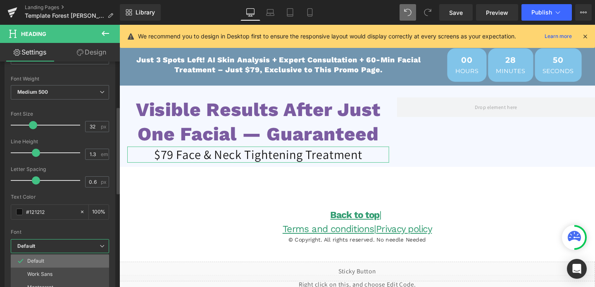
scroll to position [7, 0]
click at [40, 265] on p "Work Sans" at bounding box center [39, 267] width 25 height 6
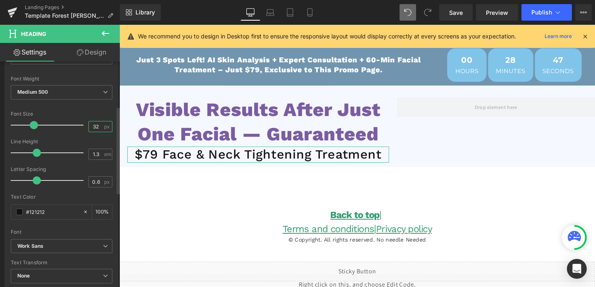
click at [93, 127] on input "32" at bounding box center [96, 126] width 14 height 10
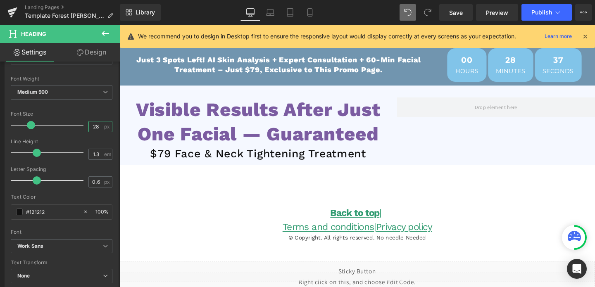
type input "28"
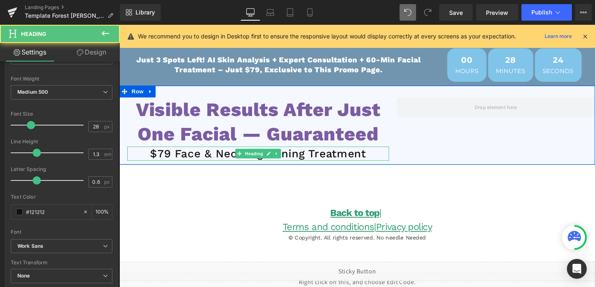
click at [325, 159] on h2 "$79 Face & Neck Tightening Treatment" at bounding box center [265, 160] width 275 height 15
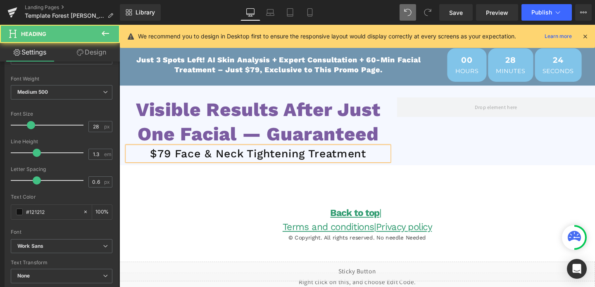
click at [325, 159] on h2 "$79 Face & Neck Tightening Treatment" at bounding box center [265, 160] width 275 height 15
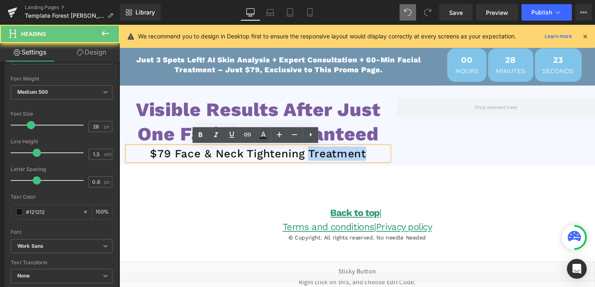
click at [325, 159] on h2 "$79 Face & Neck Tightening Treatment" at bounding box center [265, 160] width 275 height 15
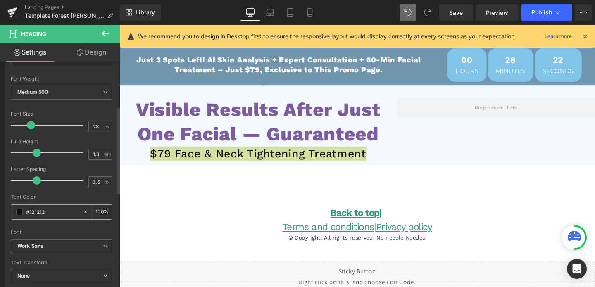
click at [51, 211] on input "#121212" at bounding box center [52, 211] width 53 height 9
type input "7975b6"
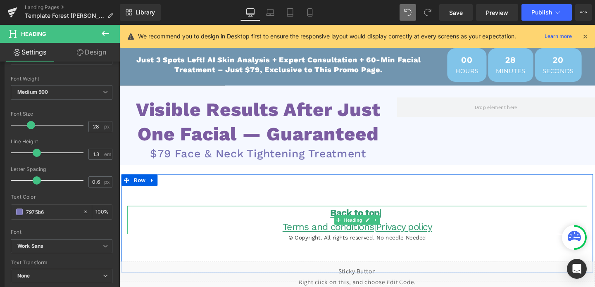
click at [175, 218] on h1 "Back to top |" at bounding box center [369, 222] width 483 height 15
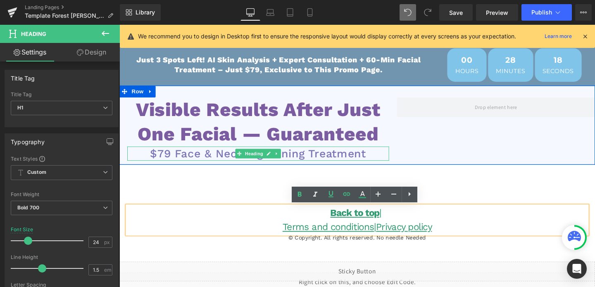
click at [209, 162] on h2 "$79 Face & Neck Tightening Treatment" at bounding box center [265, 160] width 275 height 15
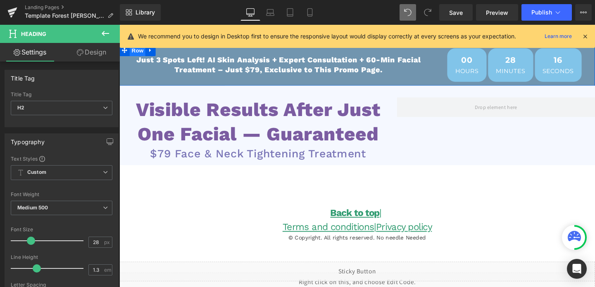
click at [135, 53] on span "Row" at bounding box center [138, 51] width 17 height 12
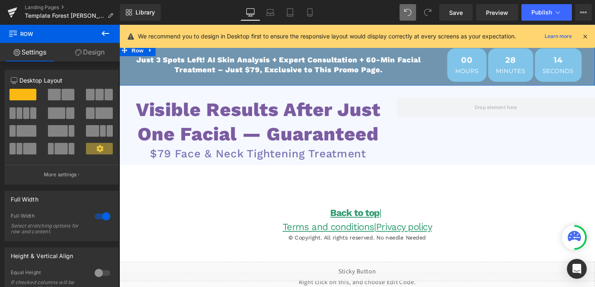
click at [93, 55] on link "Design" at bounding box center [90, 52] width 60 height 19
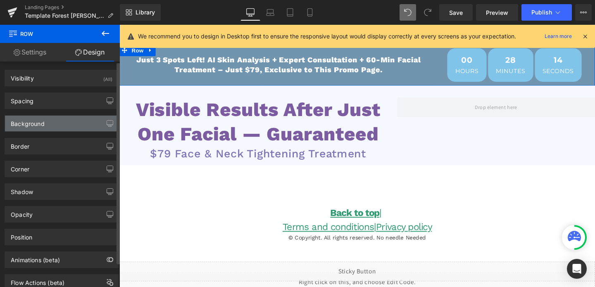
click at [45, 127] on div "Background" at bounding box center [61, 124] width 113 height 16
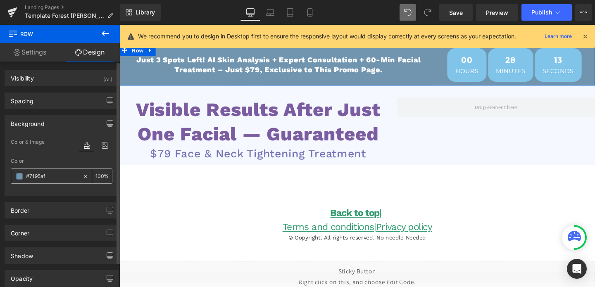
click at [38, 175] on input "#7195af" at bounding box center [52, 176] width 53 height 9
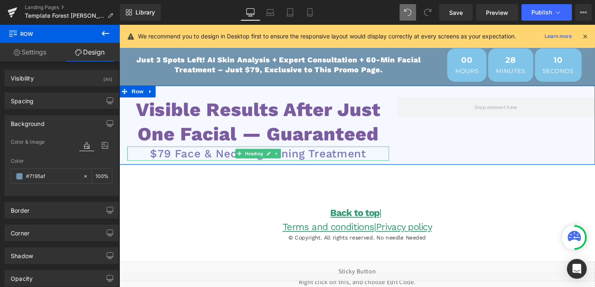
click at [261, 165] on h2 "$79 Face & Neck Tightening Treatment" at bounding box center [265, 160] width 275 height 15
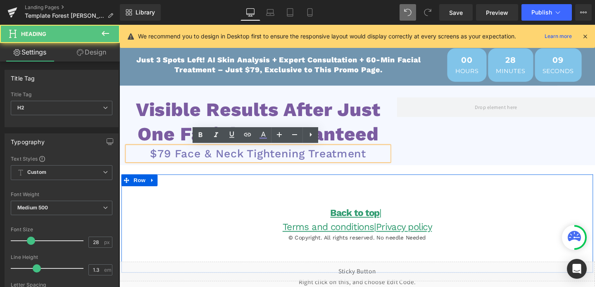
click at [215, 214] on div "Back to top | Terms and conditions | Privacy policy Heading © Copyright. All ri…" at bounding box center [369, 217] width 496 height 70
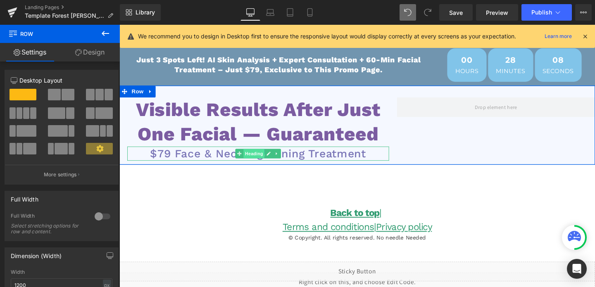
click at [259, 161] on span "Heading" at bounding box center [261, 160] width 22 height 10
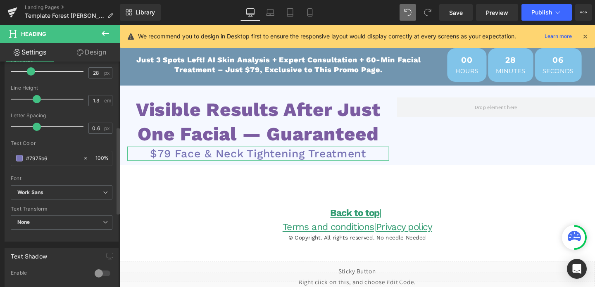
scroll to position [170, 0]
click at [65, 159] on input "#7975b6" at bounding box center [52, 157] width 53 height 9
paste input "195af"
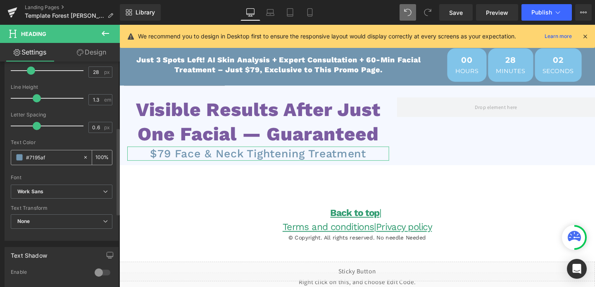
click at [18, 157] on span at bounding box center [19, 157] width 7 height 7
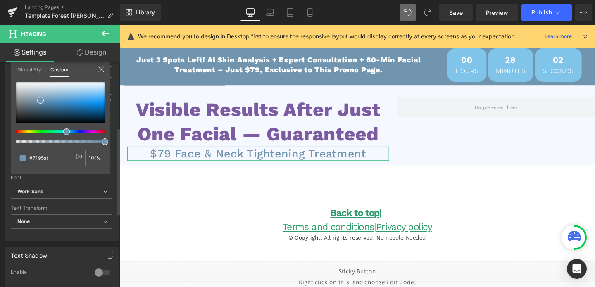
click at [18, 157] on div "#7195af" at bounding box center [50, 158] width 69 height 16
click at [45, 107] on div at bounding box center [60, 102] width 89 height 41
type input "#466e8b"
click at [74, 133] on div at bounding box center [56, 131] width 89 height 3
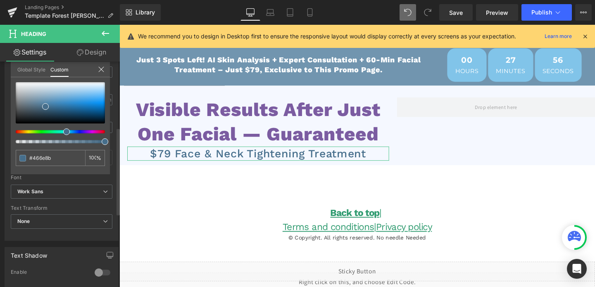
type input "#51468b"
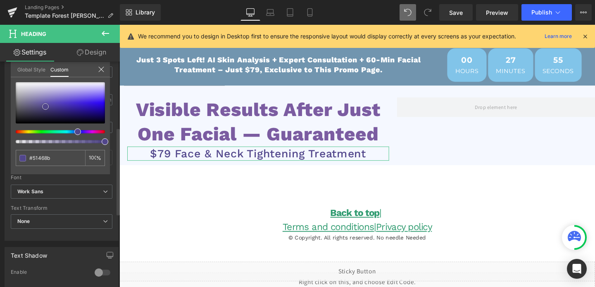
click at [69, 88] on div at bounding box center [60, 102] width 89 height 41
type input "#d0caf1"
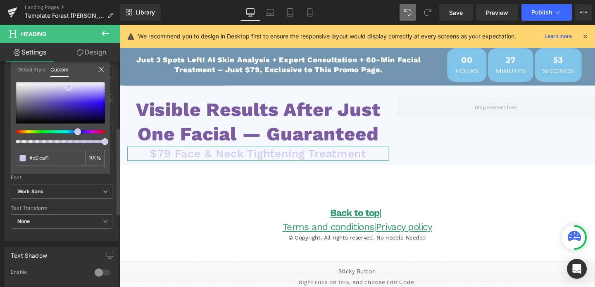
click at [59, 131] on div at bounding box center [56, 131] width 89 height 3
type input "#caeaf1"
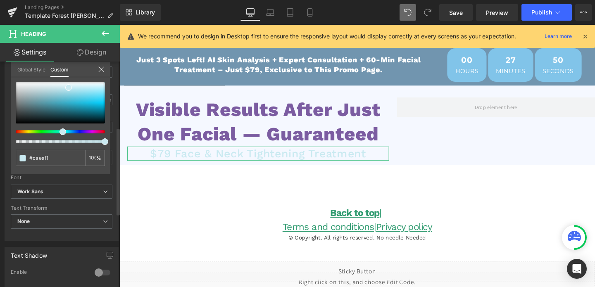
click at [53, 133] on div at bounding box center [56, 131] width 89 height 3
type input "#caf1e7"
click at [70, 100] on div at bounding box center [60, 102] width 89 height 41
type input "#4ed4b2"
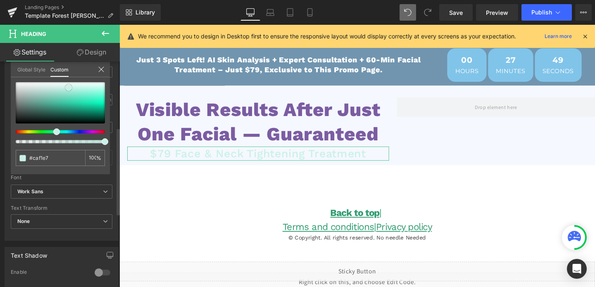
type input "#4ed4b2"
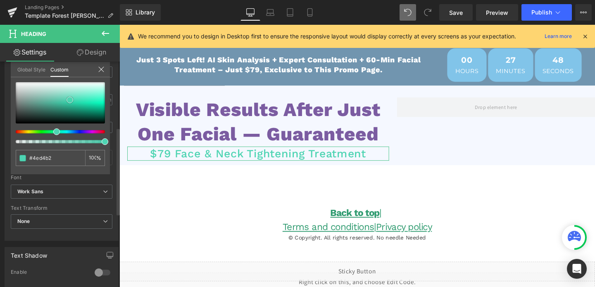
click at [89, 101] on div at bounding box center [60, 102] width 89 height 41
type input "#29e9b9"
click at [58, 98] on div at bounding box center [60, 102] width 89 height 41
type input "#6ccab2"
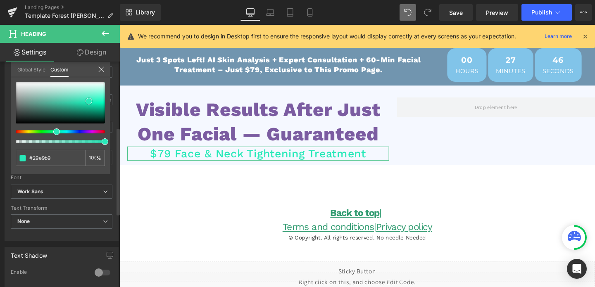
type input "#6ccab2"
click at [57, 102] on div at bounding box center [60, 102] width 89 height 41
type input "#47bc9f"
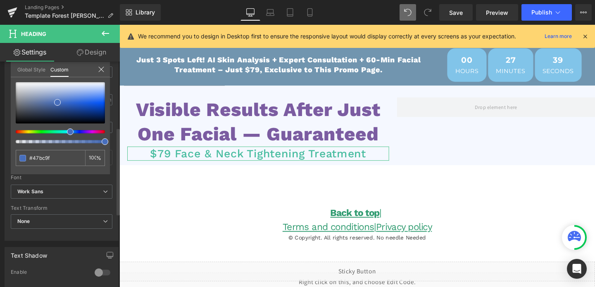
click at [67, 132] on div at bounding box center [56, 131] width 89 height 3
type input "#476ebc"
click at [64, 133] on div at bounding box center [56, 131] width 89 height 3
type input "#4787bc"
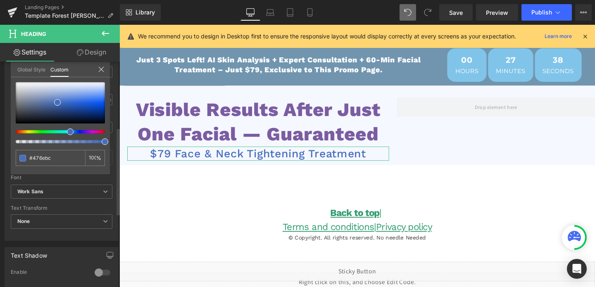
type input "#4787bc"
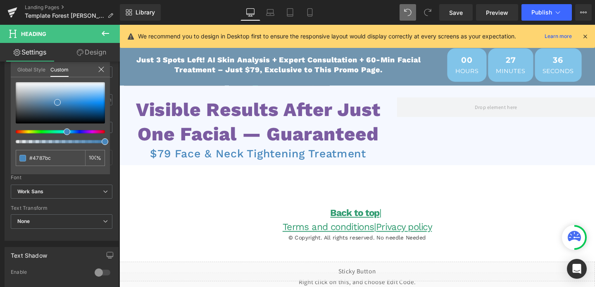
click at [211, 205] on body "Liquid Liquid Row Liquid Row Liquid Just 3 Spots Left! AI Skin Analysis + Exper…" at bounding box center [369, 236] width 500 height 423
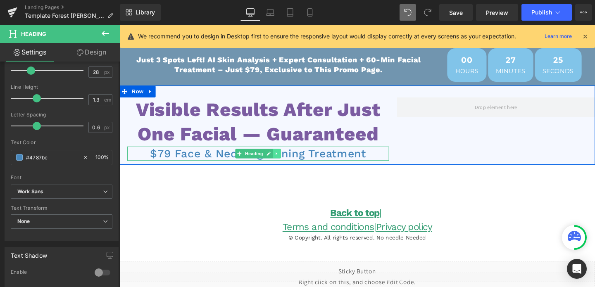
click at [285, 160] on icon at bounding box center [284, 160] width 1 height 3
click at [280, 161] on icon at bounding box center [280, 160] width 5 height 5
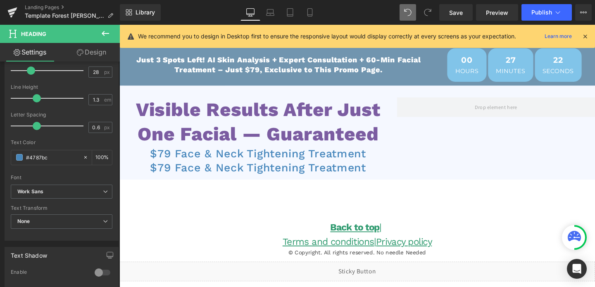
click at [251, 63] on h1 "Just 3 Spots Left! AI Skin Analysis + Expert Consultation + 60-Min Facial Treat…" at bounding box center [286, 67] width 301 height 20
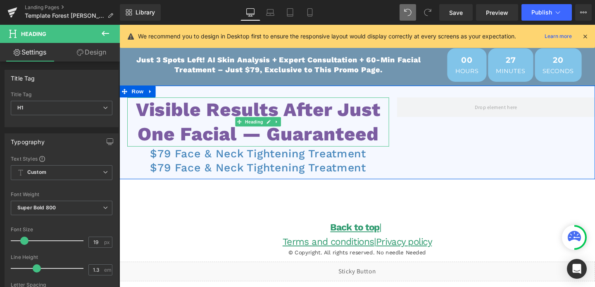
click at [230, 111] on h1 "Visible Results After Just One Facial — Guaranteed" at bounding box center [265, 127] width 275 height 52
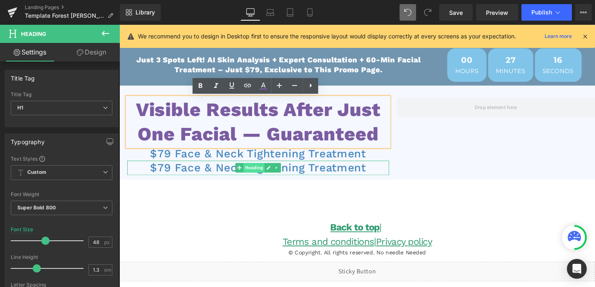
click at [261, 172] on span "Heading" at bounding box center [261, 175] width 22 height 10
click at [263, 174] on span "Heading" at bounding box center [261, 175] width 22 height 10
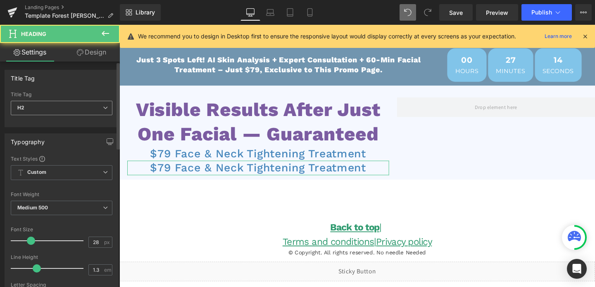
click at [69, 113] on span "H2" at bounding box center [62, 108] width 102 height 14
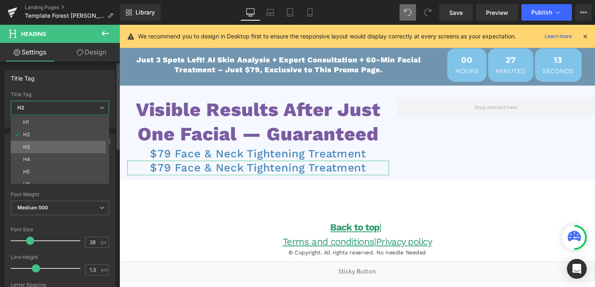
click at [49, 145] on li "H3" at bounding box center [62, 147] width 102 height 12
type input "18"
type input "#121212"
type input "100"
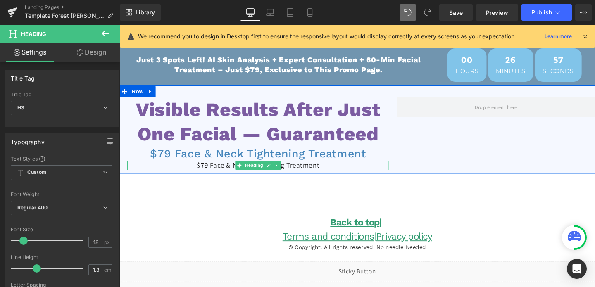
click at [226, 173] on h3 "$79 Face & Neck Tightening Treatment" at bounding box center [265, 172] width 275 height 9
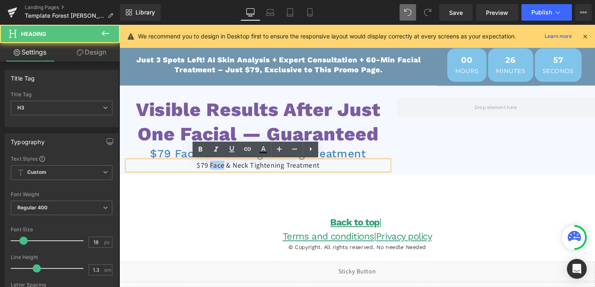
click at [226, 173] on h3 "$79 Face & Neck Tightening Treatment" at bounding box center [265, 172] width 275 height 9
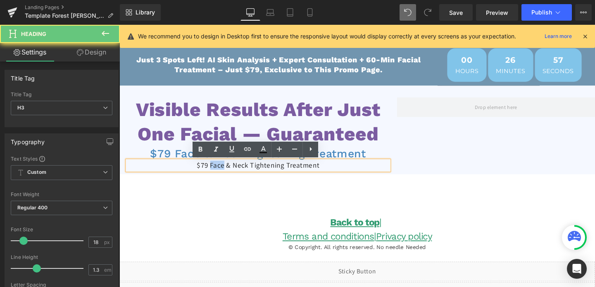
click at [226, 173] on h3 "$79 Face & Neck Tightening Treatment" at bounding box center [265, 172] width 275 height 9
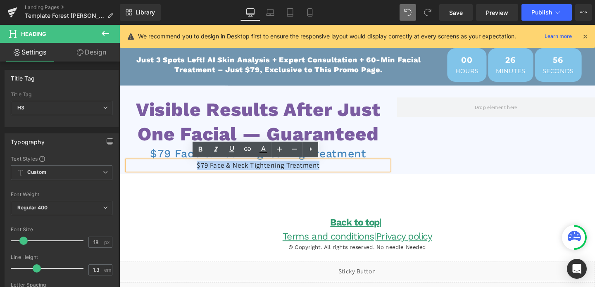
paste div
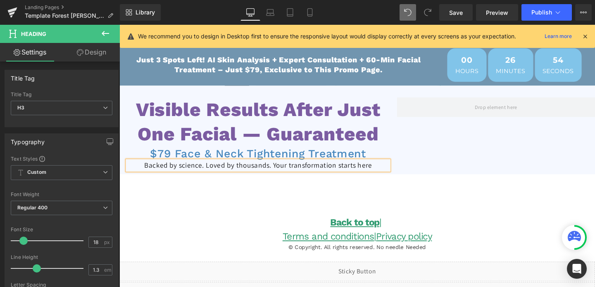
click at [226, 173] on h3 "Backed by science. Loved by thousands. Your transformation starts here" at bounding box center [265, 172] width 275 height 9
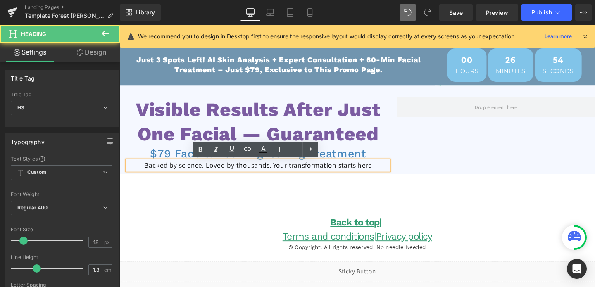
click at [226, 173] on h3 "Backed by science. Loved by thousands. Your transformation starts here" at bounding box center [265, 172] width 275 height 9
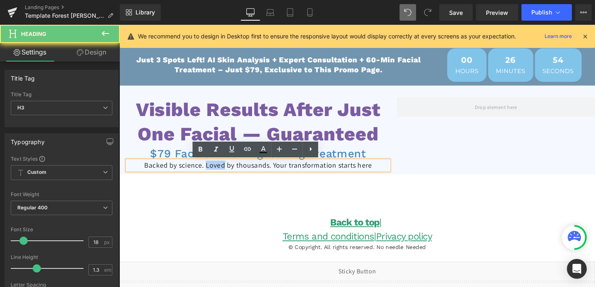
click at [226, 173] on h3 "Backed by science. Loved by thousands. Your transformation starts here" at bounding box center [265, 172] width 275 height 9
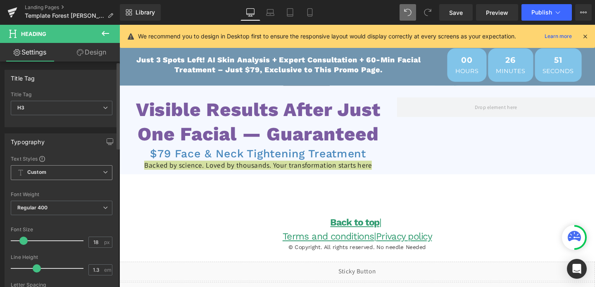
click at [89, 169] on span "Custom Setup Global Style" at bounding box center [62, 172] width 102 height 15
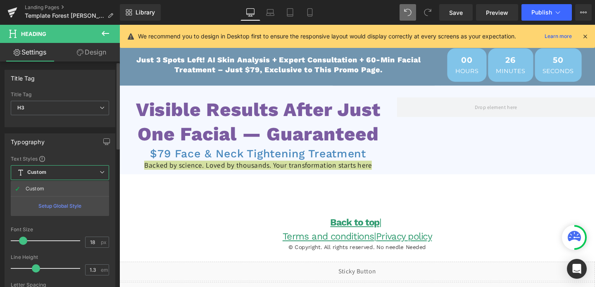
click at [80, 167] on span "Custom Setup Global Style" at bounding box center [60, 172] width 98 height 15
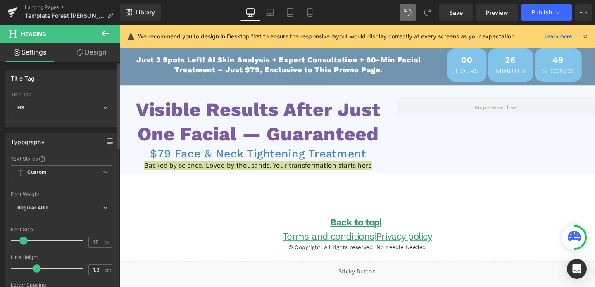
click at [70, 210] on span "Regular 400" at bounding box center [62, 208] width 102 height 14
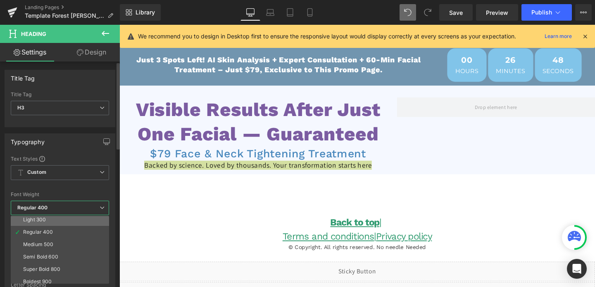
scroll to position [29, 0]
click at [53, 244] on div "Medium 500" at bounding box center [38, 243] width 30 height 6
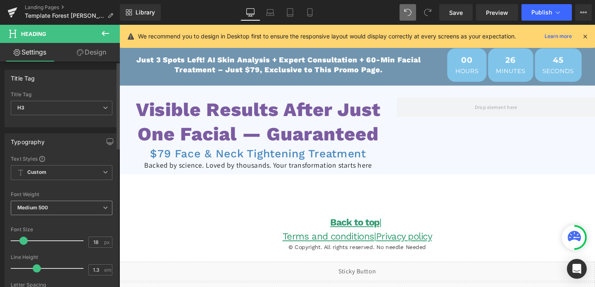
click at [54, 209] on span "Medium 500" at bounding box center [62, 208] width 102 height 14
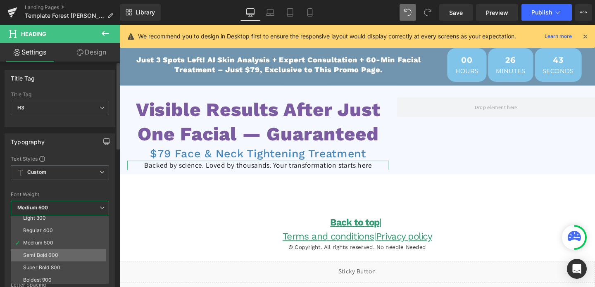
click at [46, 256] on div "Semi Bold 600" at bounding box center [40, 255] width 35 height 6
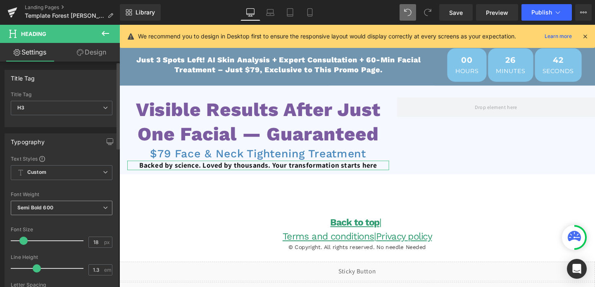
click at [48, 210] on b "Semi Bold 600" at bounding box center [35, 207] width 36 height 6
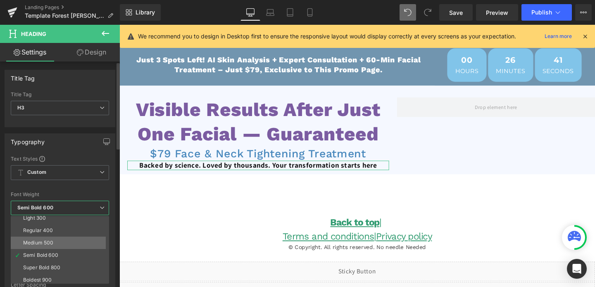
click at [45, 241] on div "Medium 500" at bounding box center [38, 243] width 30 height 6
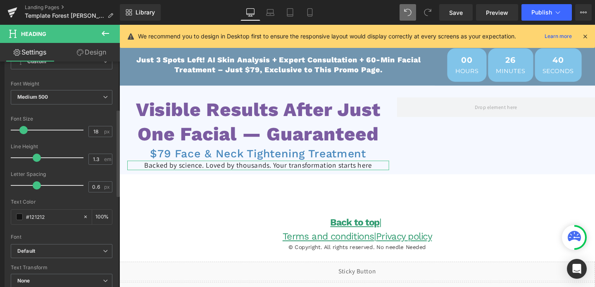
scroll to position [123, 0]
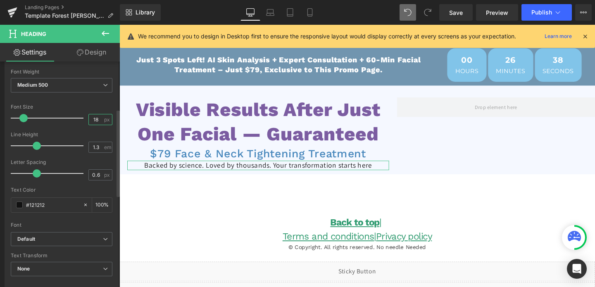
click at [89, 121] on input "18" at bounding box center [96, 119] width 14 height 10
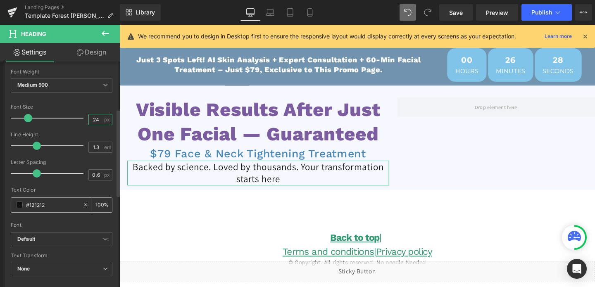
type input "24"
click at [20, 206] on span at bounding box center [19, 205] width 7 height 7
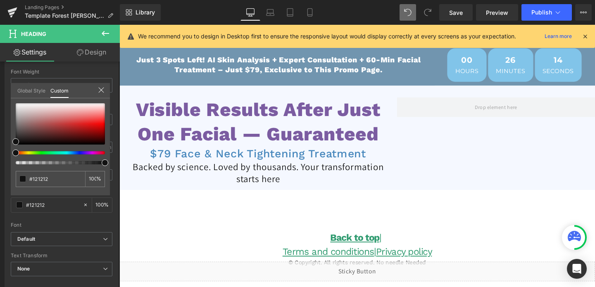
click at [245, 180] on body "Liquid Liquid Row Liquid Row Liquid Just 3 Spots Left! AI Skin Analysis + Exper…" at bounding box center [369, 249] width 500 height 449
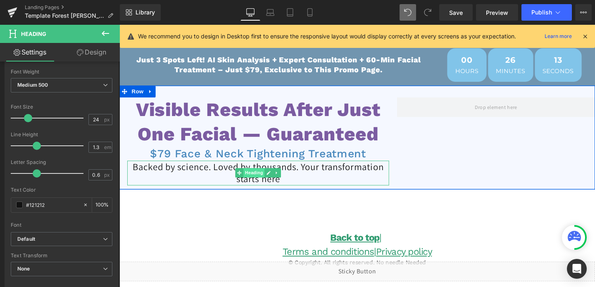
click at [262, 180] on span "Heading" at bounding box center [261, 181] width 22 height 10
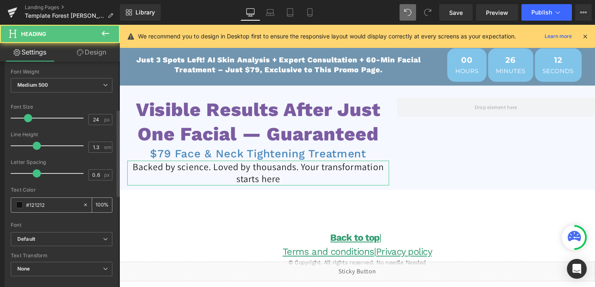
click at [40, 204] on input "#121212" at bounding box center [52, 204] width 53 height 9
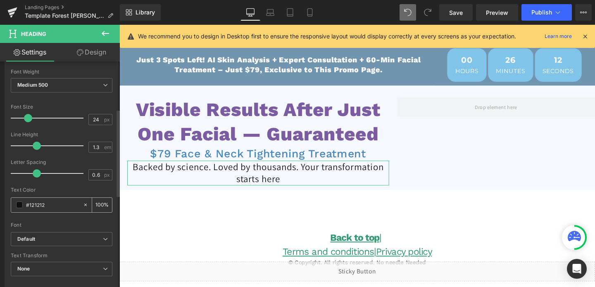
click at [40, 204] on input "#121212" at bounding box center [52, 204] width 53 height 9
paste input "7975b6"
type input "7975b6"
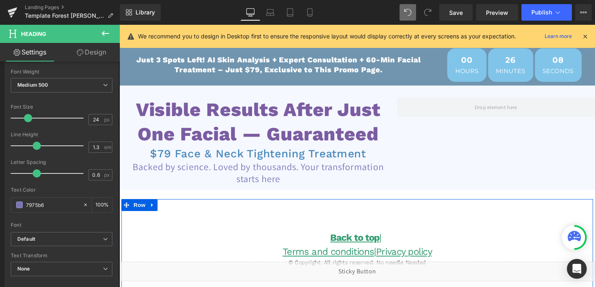
click at [396, 221] on div "Back to top | Terms and conditions | Privacy policy Heading © Copyright. All ri…" at bounding box center [369, 243] width 496 height 70
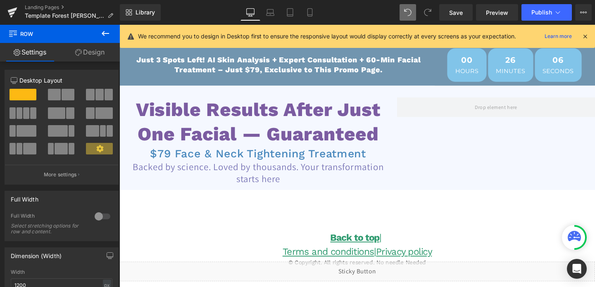
click at [105, 38] on icon at bounding box center [105, 33] width 10 height 10
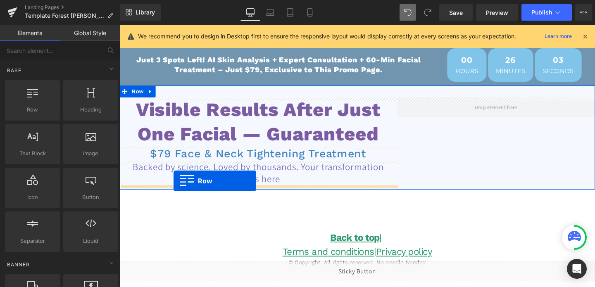
drag, startPoint x: 159, startPoint y: 123, endPoint x: 177, endPoint y: 189, distance: 68.1
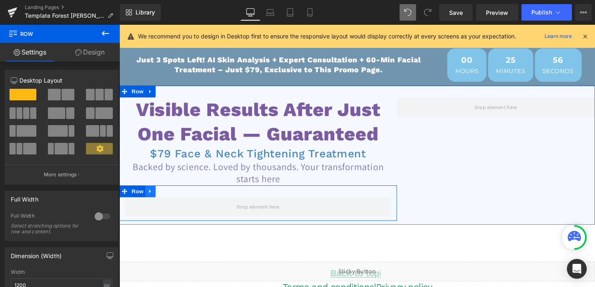
click at [149, 199] on icon at bounding box center [152, 200] width 6 height 6
click at [173, 199] on icon at bounding box center [174, 200] width 6 height 6
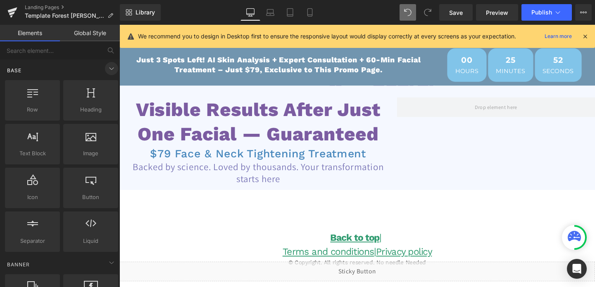
click at [107, 66] on icon at bounding box center [112, 69] width 10 height 10
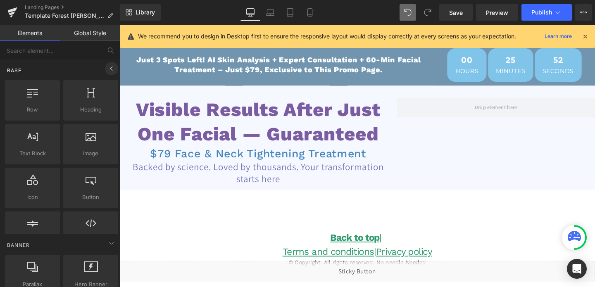
click at [107, 66] on icon at bounding box center [112, 69] width 10 height 10
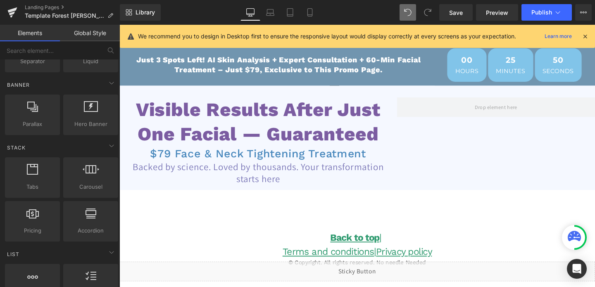
scroll to position [209, 0]
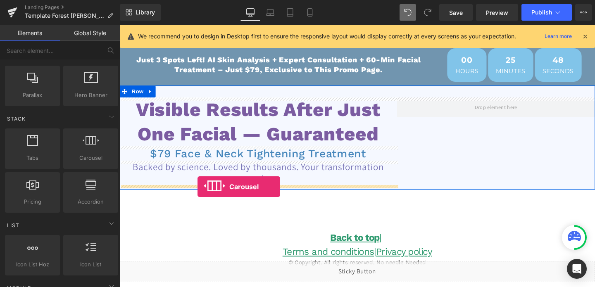
drag, startPoint x: 207, startPoint y: 171, endPoint x: 201, endPoint y: 195, distance: 23.8
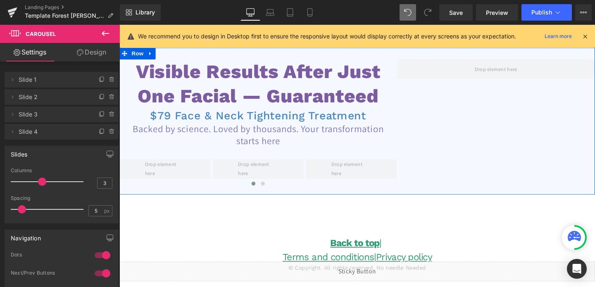
scroll to position [41, 0]
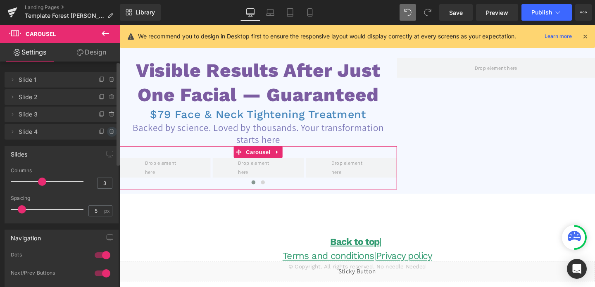
click at [110, 133] on icon at bounding box center [111, 132] width 3 height 4
click at [99, 133] on button "Delete" at bounding box center [103, 132] width 26 height 11
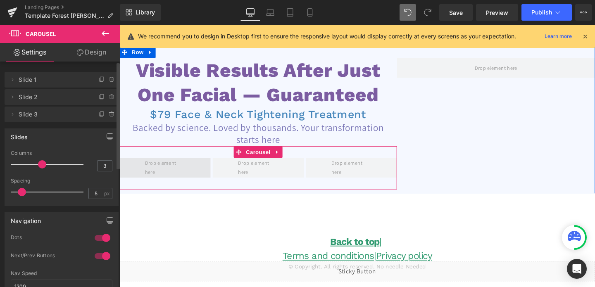
click at [177, 176] on span at bounding box center [167, 175] width 48 height 24
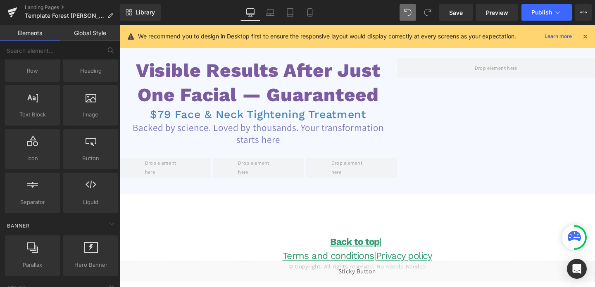
scroll to position [0, 0]
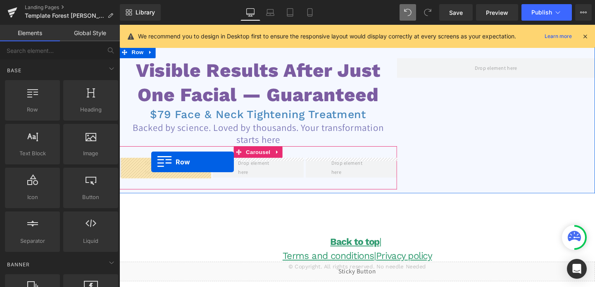
drag, startPoint x: 151, startPoint y: 126, endPoint x: 153, endPoint y: 169, distance: 42.6
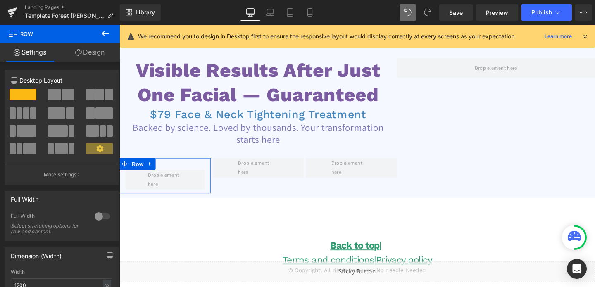
click at [95, 57] on link "Design" at bounding box center [90, 52] width 60 height 19
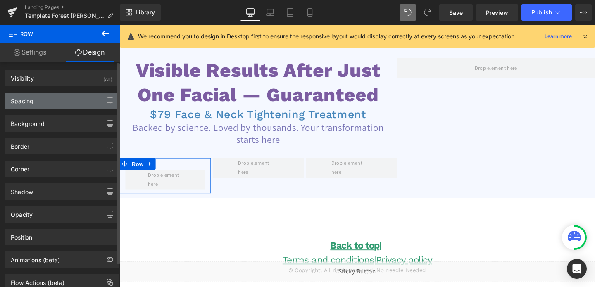
click at [48, 95] on div "Spacing" at bounding box center [61, 101] width 113 height 16
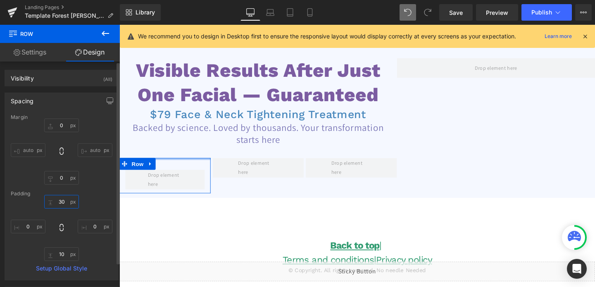
click at [61, 202] on input "30" at bounding box center [61, 202] width 35 height 14
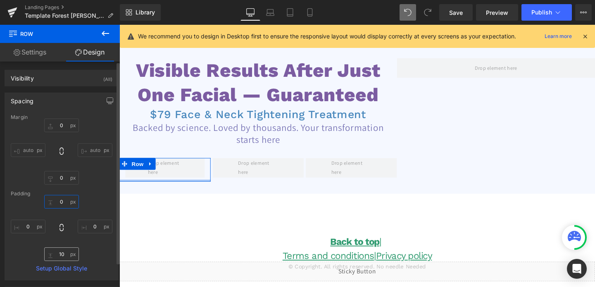
type input "0"
click at [59, 255] on input "10" at bounding box center [61, 254] width 35 height 14
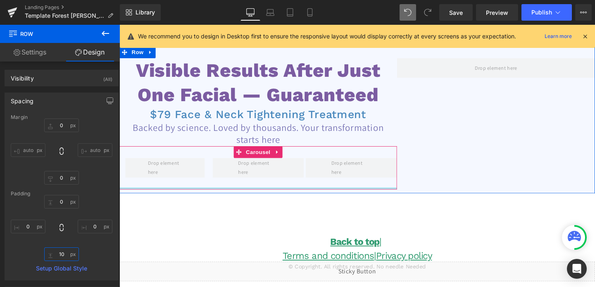
type input "0"
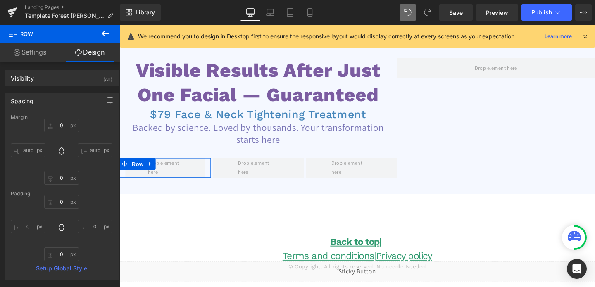
click at [26, 56] on link "Settings" at bounding box center [30, 52] width 60 height 19
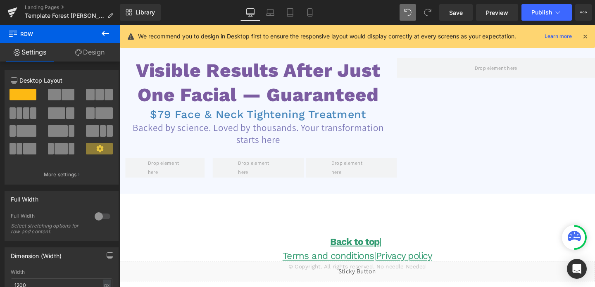
click at [105, 37] on icon at bounding box center [105, 33] width 10 height 10
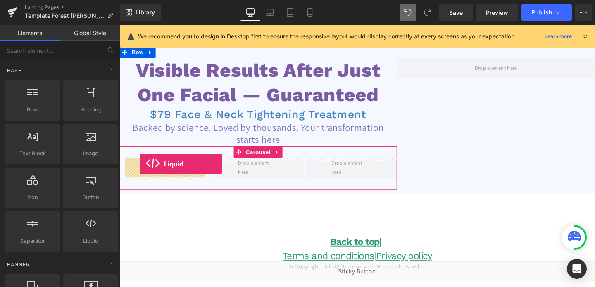
drag, startPoint x: 210, startPoint y: 249, endPoint x: 140, endPoint y: 171, distance: 104.4
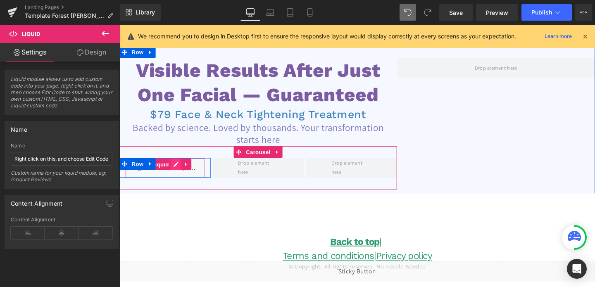
click at [177, 172] on div "Liquid" at bounding box center [167, 175] width 83 height 21
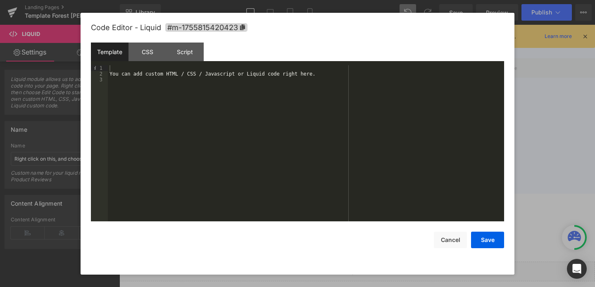
click at [167, 74] on div "You can add custom HTML / CSS / Javascript or Liquid code right here." at bounding box center [306, 149] width 396 height 168
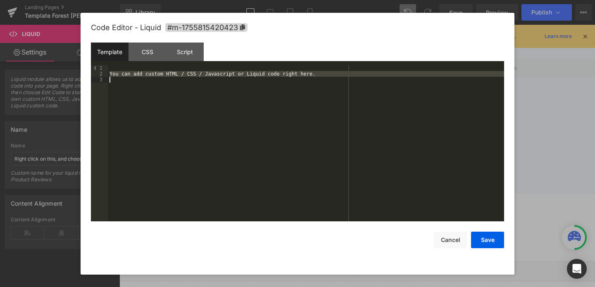
click at [167, 74] on div "You can add custom HTML / CSS / Javascript or Liquid code right here." at bounding box center [306, 149] width 396 height 168
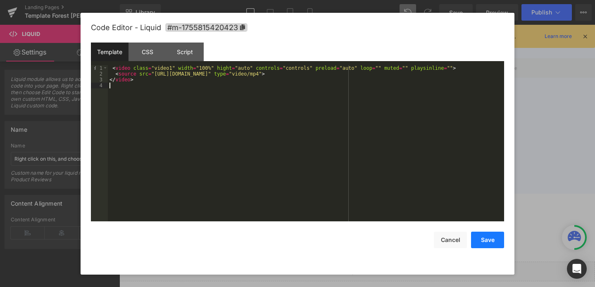
click at [494, 245] on button "Save" at bounding box center [487, 240] width 33 height 17
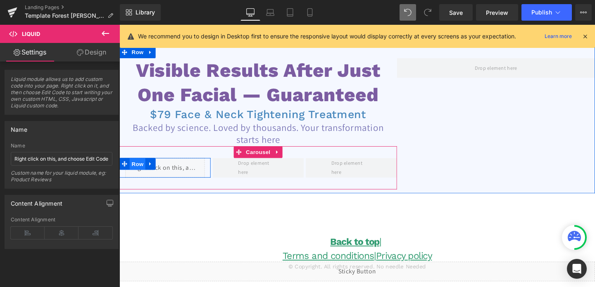
click at [141, 169] on span "Row" at bounding box center [138, 171] width 17 height 12
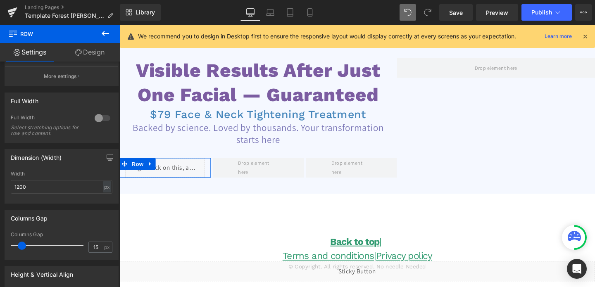
scroll to position [238, 0]
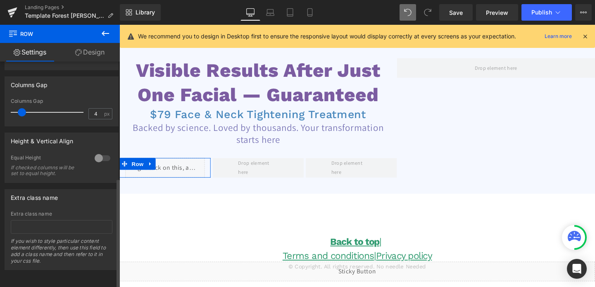
type input "0"
drag, startPoint x: 21, startPoint y: 107, endPoint x: 0, endPoint y: 108, distance: 21.1
click at [0, 108] on div "Columns Gap 0px Columns Gap 0 px" at bounding box center [61, 98] width 123 height 56
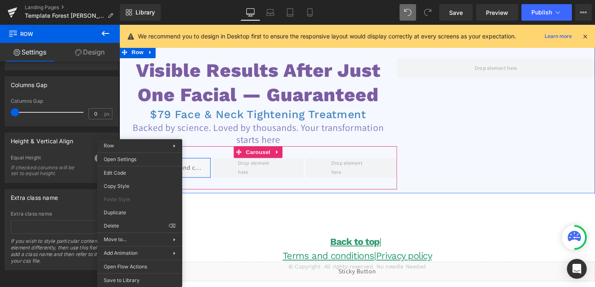
click at [138, 168] on span "Row" at bounding box center [138, 171] width 17 height 12
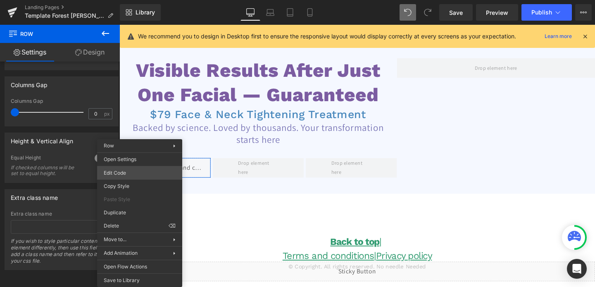
click at [125, 0] on div "Row You are previewing how the will restyle your page. You can not edit Element…" at bounding box center [297, 0] width 595 height 0
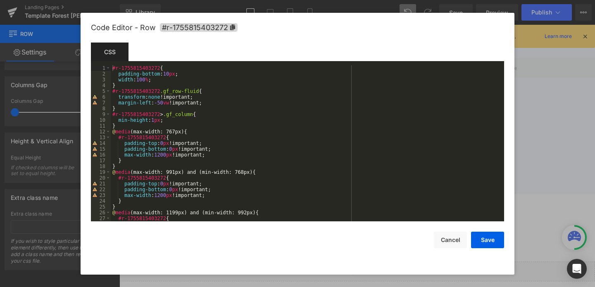
click at [171, 81] on div "#r-1755815403272 { padding-bottom : 10 px ; width : 100 % ; } #r-1755815403272 …" at bounding box center [306, 149] width 390 height 168
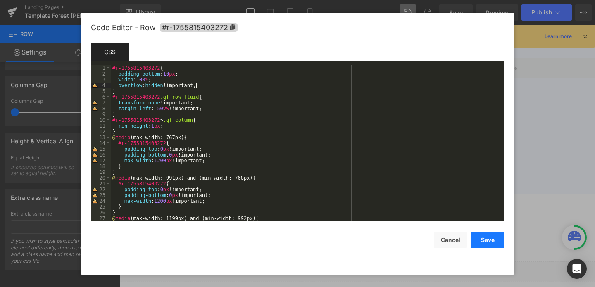
click at [489, 240] on button "Save" at bounding box center [487, 240] width 33 height 17
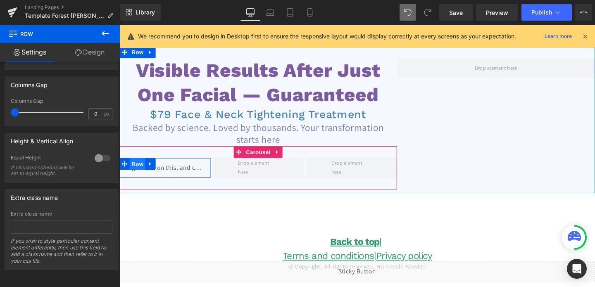
click at [142, 171] on span "Row" at bounding box center [138, 171] width 17 height 12
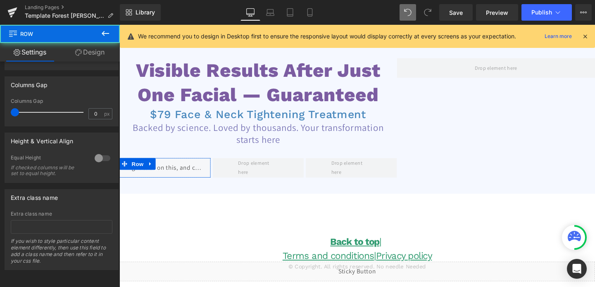
click at [92, 52] on link "Design" at bounding box center [90, 52] width 60 height 19
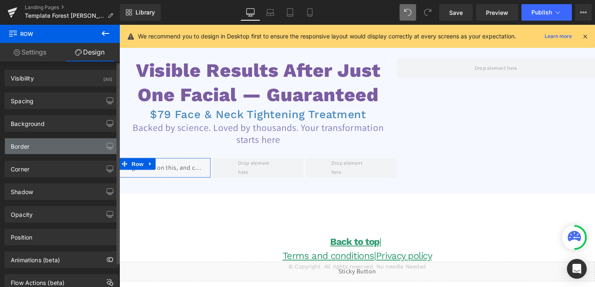
click at [48, 151] on div "Border" at bounding box center [61, 146] width 113 height 16
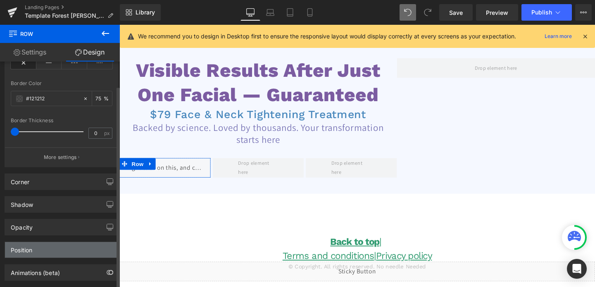
scroll to position [150, 0]
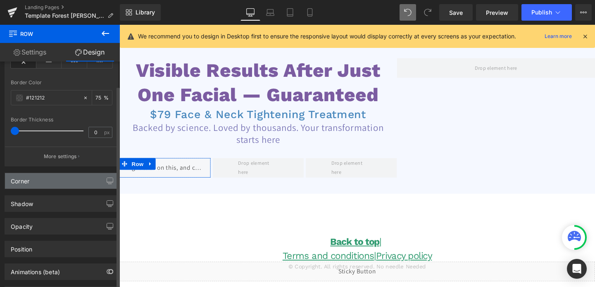
click at [51, 180] on div "Corner" at bounding box center [61, 181] width 113 height 16
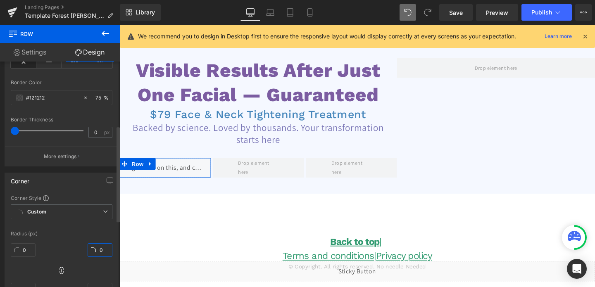
click at [96, 247] on input "0" at bounding box center [100, 250] width 25 height 14
type input "1"
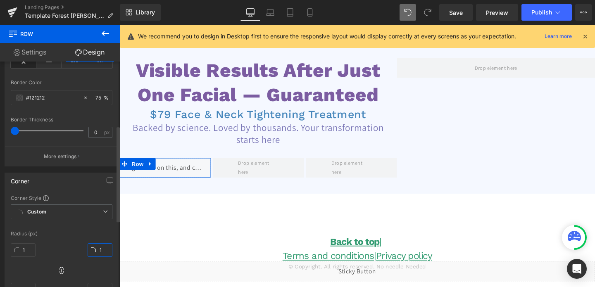
type input "16"
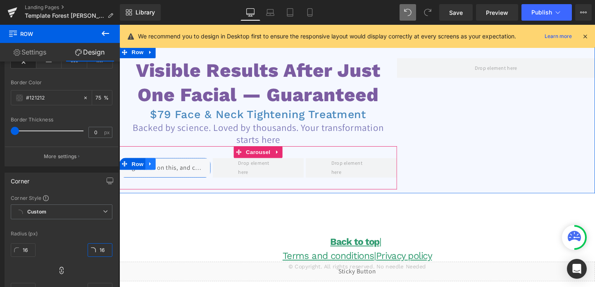
type input "16"
click at [149, 169] on icon at bounding box center [152, 171] width 6 height 6
click at [162, 172] on icon at bounding box center [163, 171] width 6 height 6
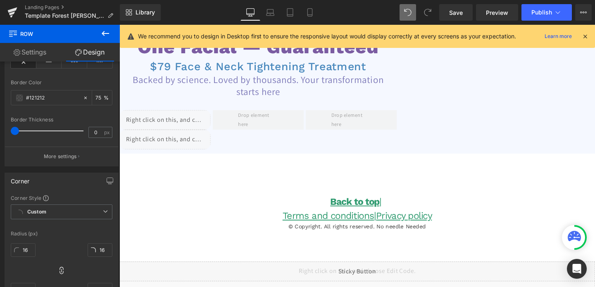
scroll to position [90, 0]
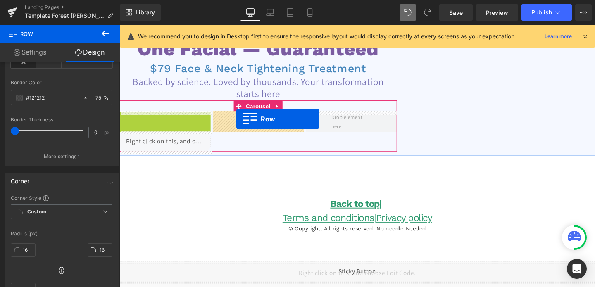
drag, startPoint x: 126, startPoint y: 121, endPoint x: 242, endPoint y: 124, distance: 115.3
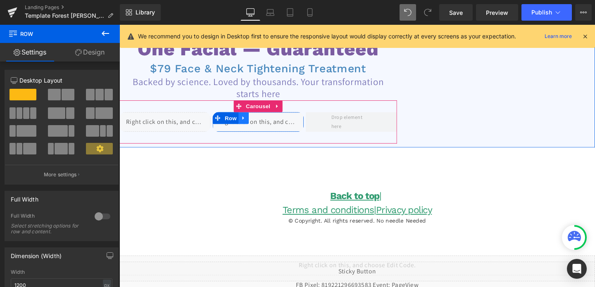
click at [248, 124] on icon at bounding box center [250, 122] width 6 height 6
click at [259, 124] on icon at bounding box center [261, 122] width 6 height 6
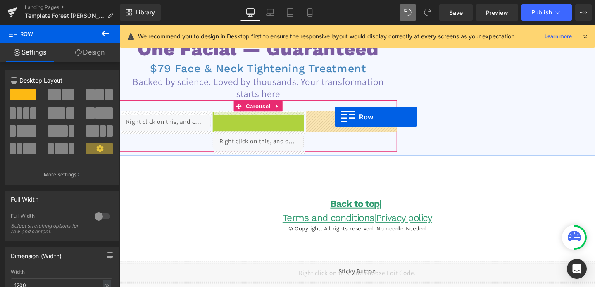
drag, startPoint x: 221, startPoint y: 122, endPoint x: 344, endPoint y: 120, distance: 122.7
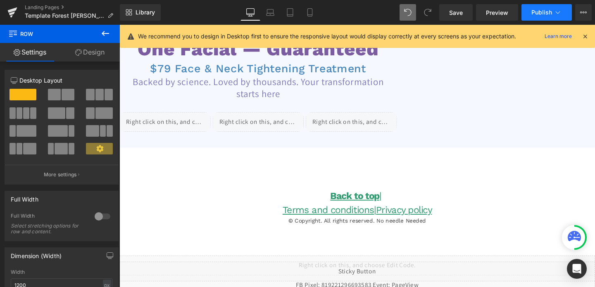
click at [549, 14] on span "Publish" at bounding box center [541, 12] width 21 height 7
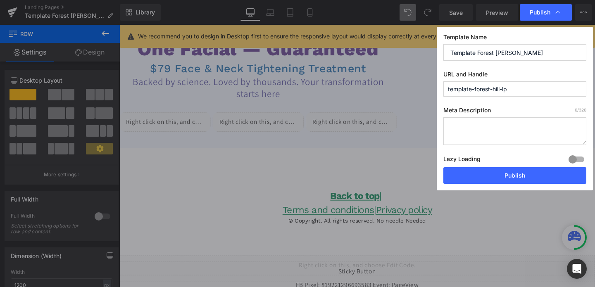
click at [509, 187] on div "Template Name Template Forest [PERSON_NAME] URL and Handle template-forest-hill…" at bounding box center [515, 109] width 156 height 164
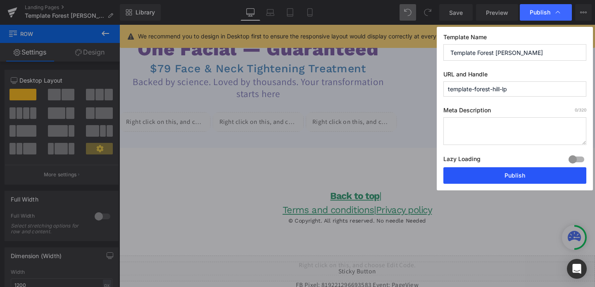
click at [511, 179] on button "Publish" at bounding box center [514, 175] width 143 height 17
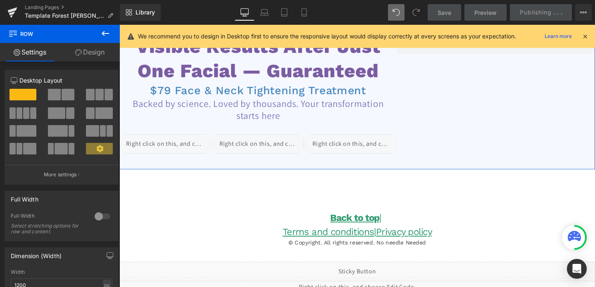
scroll to position [27, 0]
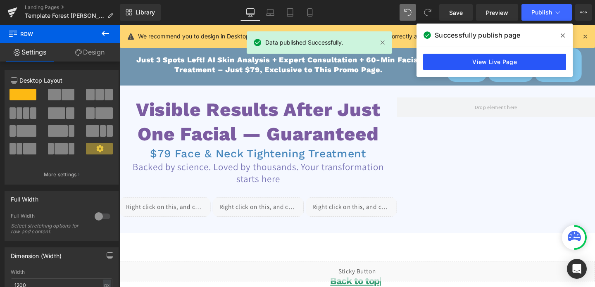
click at [477, 58] on link "View Live Page" at bounding box center [494, 62] width 143 height 17
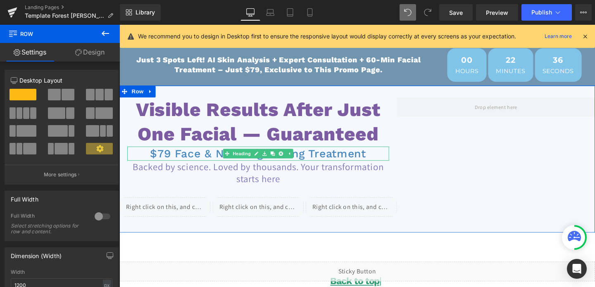
scroll to position [33, 0]
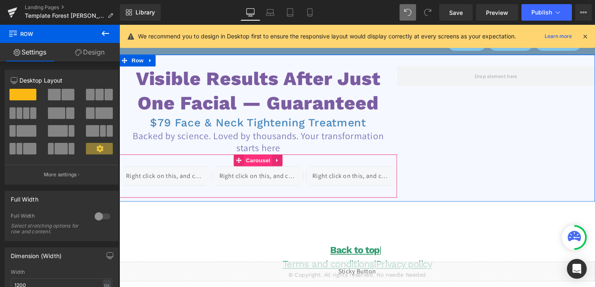
click at [262, 171] on span "Carousel" at bounding box center [265, 167] width 30 height 12
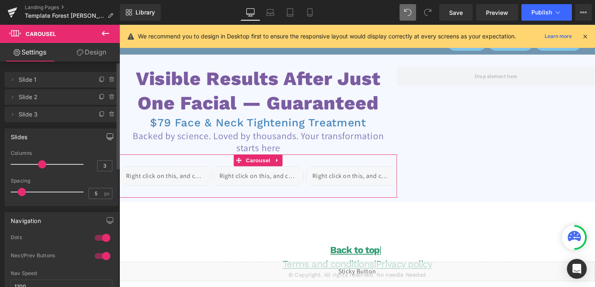
click at [107, 137] on icon "button" at bounding box center [110, 136] width 7 height 7
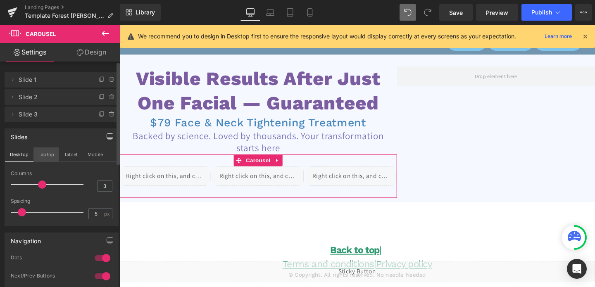
click at [41, 155] on button "Laptop" at bounding box center [46, 154] width 26 height 14
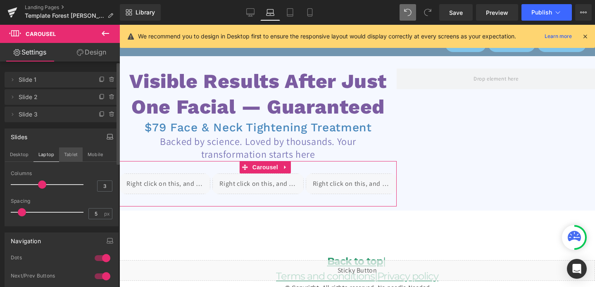
click at [69, 149] on button "Tablet" at bounding box center [71, 154] width 24 height 14
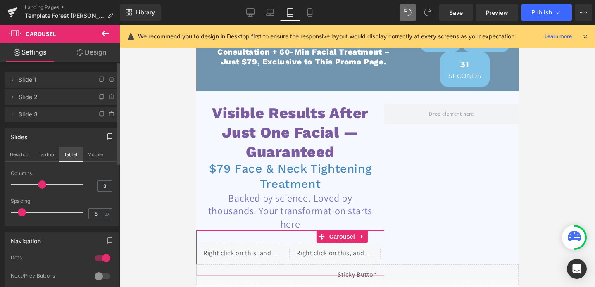
scroll to position [102, 0]
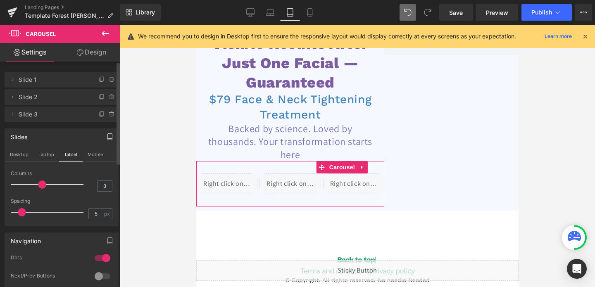
type input "2"
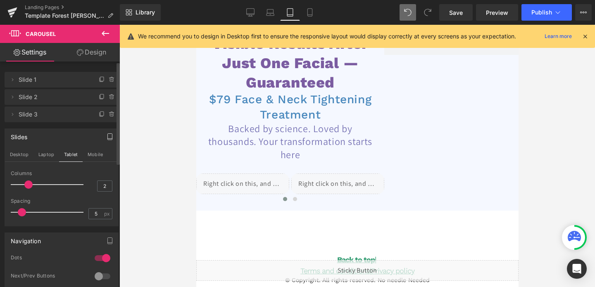
drag, startPoint x: 39, startPoint y: 184, endPoint x: 31, endPoint y: 186, distance: 8.1
click at [31, 186] on span at bounding box center [28, 184] width 8 height 8
click at [91, 156] on button "Mobile" at bounding box center [95, 154] width 25 height 14
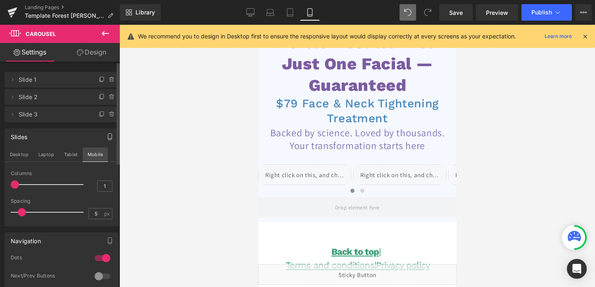
scroll to position [106, 0]
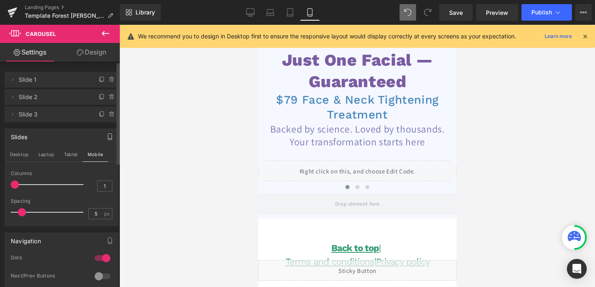
type input "2"
drag, startPoint x: 17, startPoint y: 185, endPoint x: 28, endPoint y: 187, distance: 12.3
click at [28, 187] on span at bounding box center [28, 184] width 8 height 8
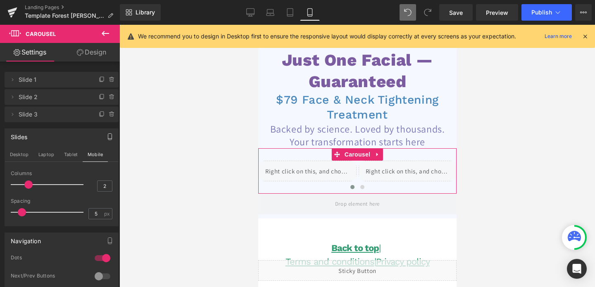
click at [88, 52] on link "Design" at bounding box center [92, 52] width 60 height 19
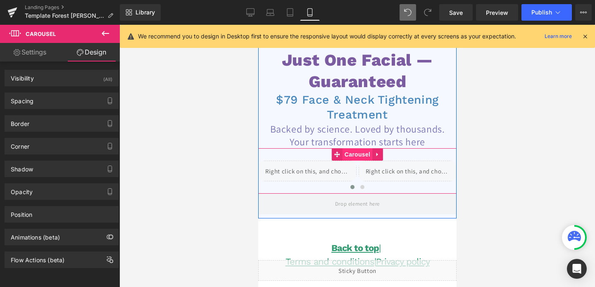
click at [351, 161] on span "Carousel" at bounding box center [357, 154] width 30 height 12
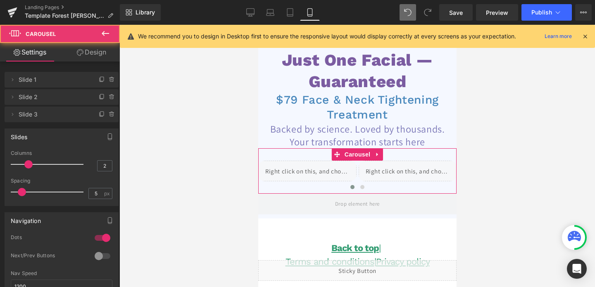
click at [100, 59] on link "Design" at bounding box center [92, 52] width 60 height 19
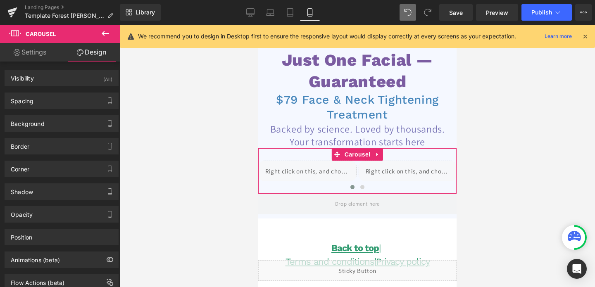
type input "0"
type input "30"
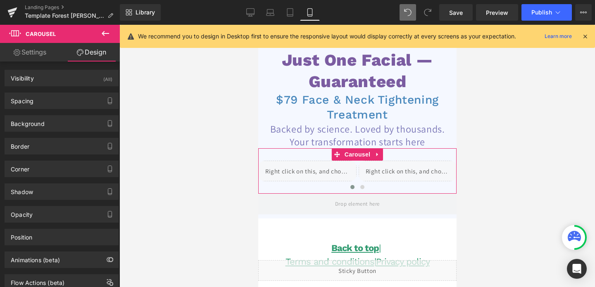
type input "0"
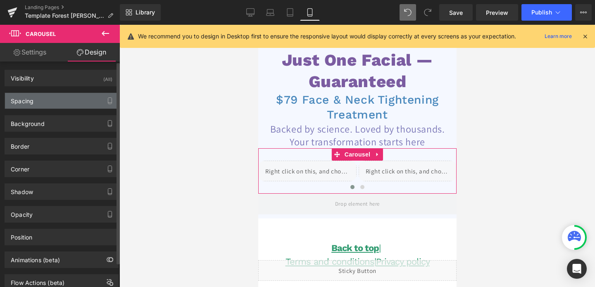
click at [59, 104] on div "Spacing" at bounding box center [61, 101] width 113 height 16
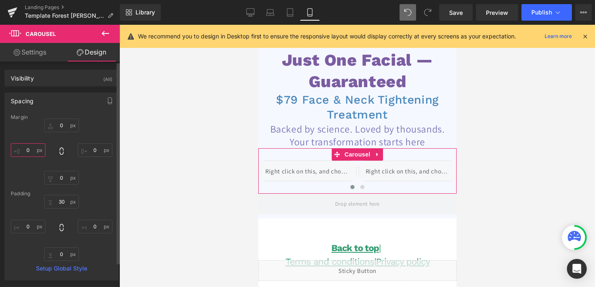
click at [31, 148] on input "0" at bounding box center [28, 150] width 35 height 14
type input "3"
type input "10"
click at [89, 154] on input "0" at bounding box center [95, 150] width 35 height 14
type input "10"
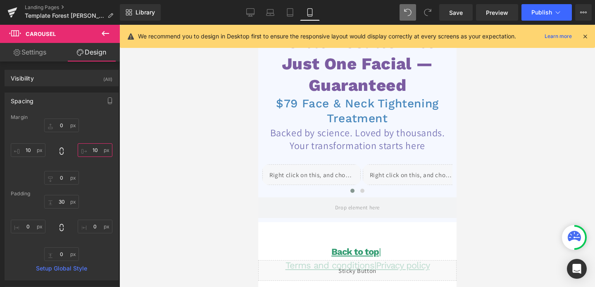
scroll to position [0, 0]
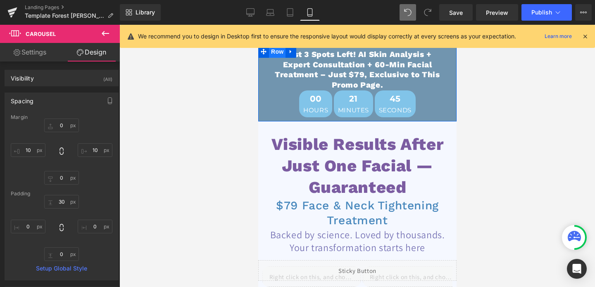
click at [272, 52] on span "Row" at bounding box center [276, 51] width 17 height 12
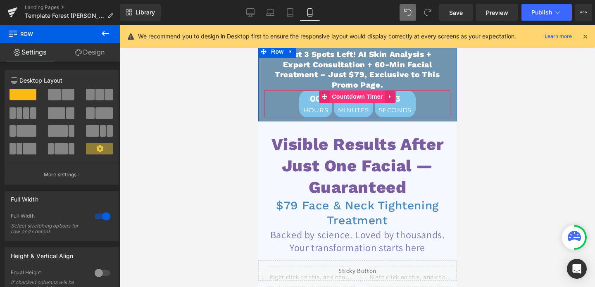
click at [358, 99] on span "Countdown Timer" at bounding box center [356, 96] width 55 height 12
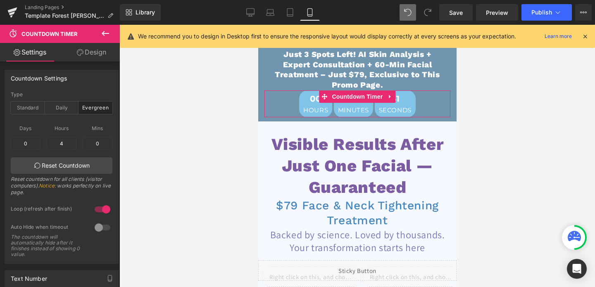
click at [88, 51] on link "Design" at bounding box center [92, 52] width 60 height 19
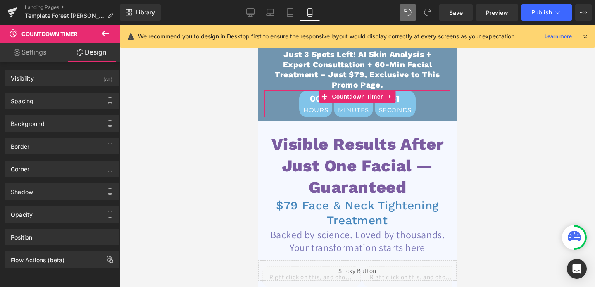
type input "0"
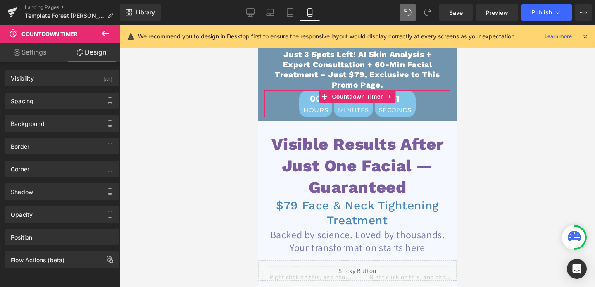
type input "0"
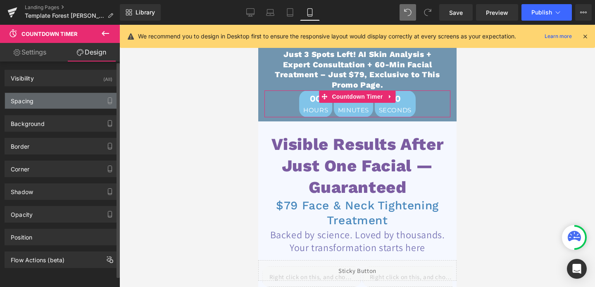
click at [48, 100] on div "Spacing" at bounding box center [61, 101] width 113 height 16
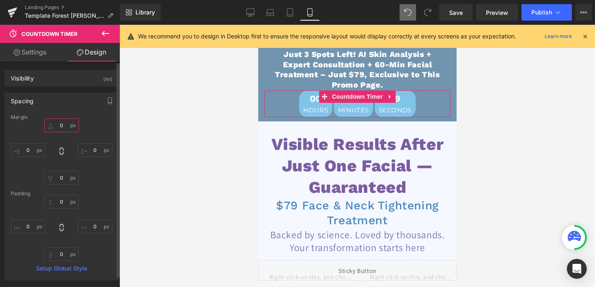
click at [58, 122] on input "0" at bounding box center [61, 126] width 35 height 14
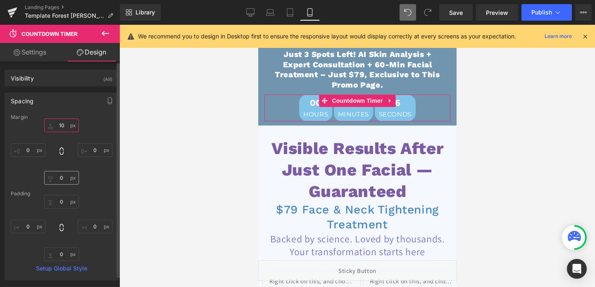
type input "10"
click at [64, 174] on input "0" at bounding box center [61, 178] width 35 height 14
type input "10"
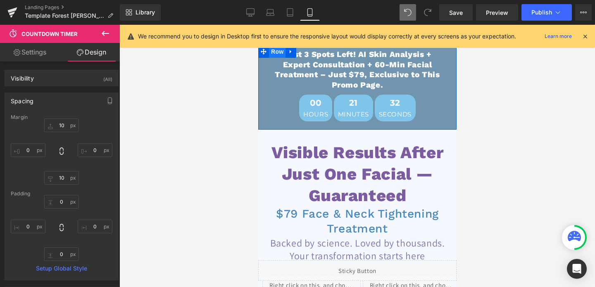
click at [273, 51] on span "Row" at bounding box center [276, 51] width 17 height 12
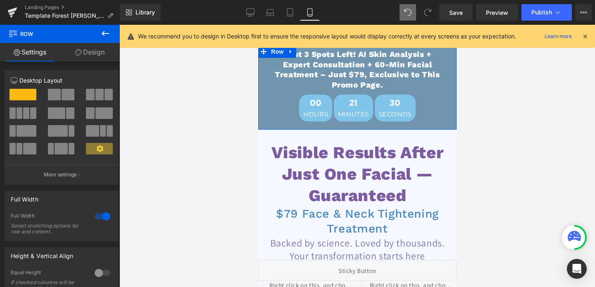
click at [83, 52] on link "Design" at bounding box center [90, 52] width 60 height 19
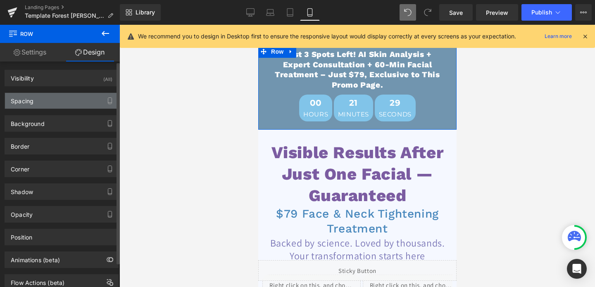
click at [46, 98] on div "Spacing" at bounding box center [61, 101] width 113 height 16
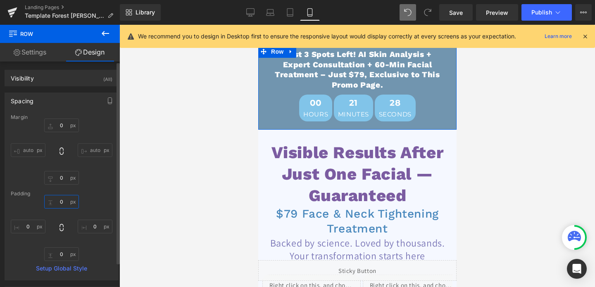
click at [62, 202] on input "0" at bounding box center [61, 202] width 35 height 14
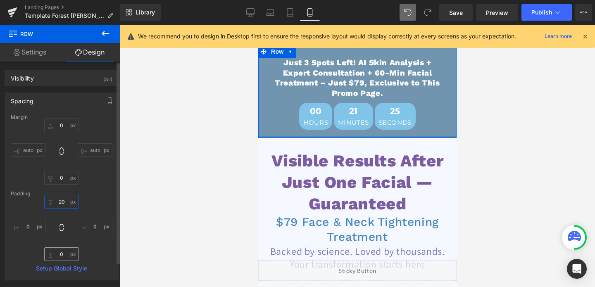
type input "20"
click at [59, 253] on input "0" at bounding box center [61, 254] width 35 height 14
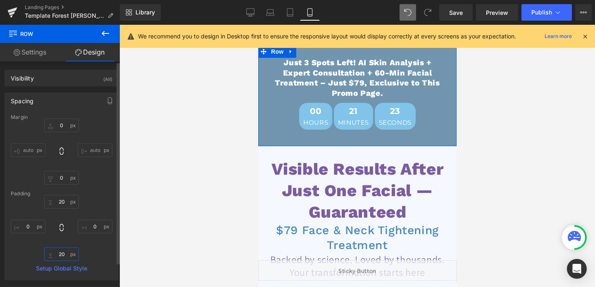
type input "2"
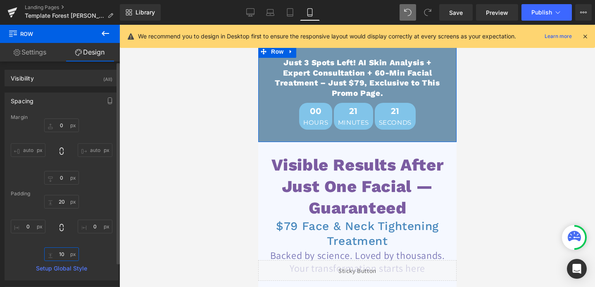
type input "1"
click at [274, 62] on span "Row" at bounding box center [276, 60] width 17 height 12
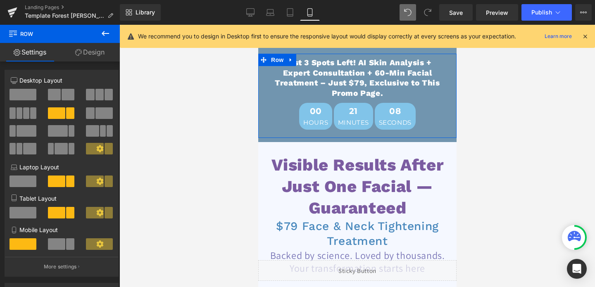
click at [92, 52] on link "Design" at bounding box center [90, 52] width 60 height 19
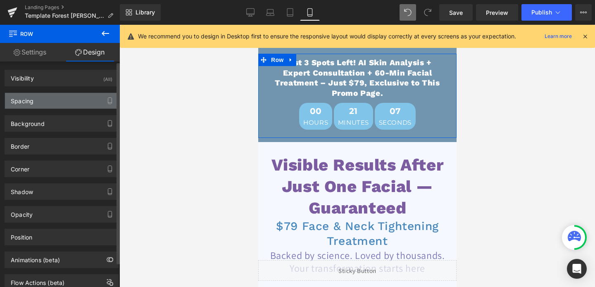
click at [52, 96] on div "Spacing" at bounding box center [61, 101] width 113 height 16
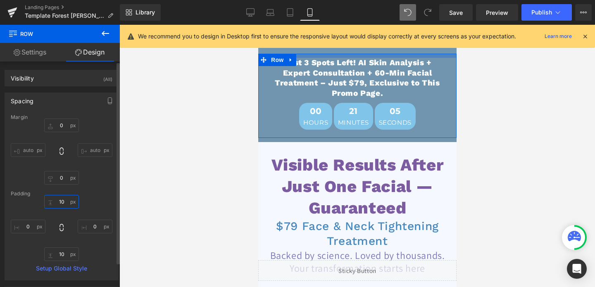
click at [62, 201] on input "10" at bounding box center [61, 202] width 35 height 14
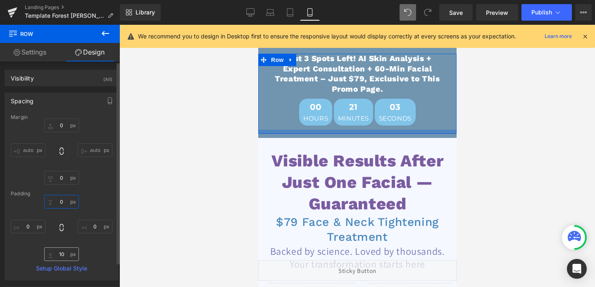
type input "0"
click at [58, 250] on input "10" at bounding box center [61, 254] width 35 height 14
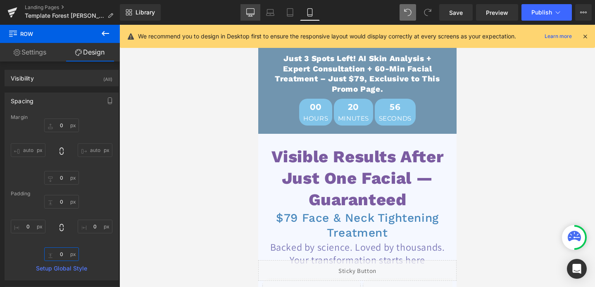
type input "0"
click at [250, 12] on icon at bounding box center [250, 12] width 8 height 8
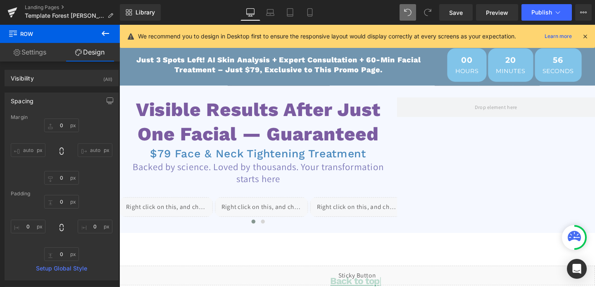
type input "0"
type input "10"
type input "0"
type input "10"
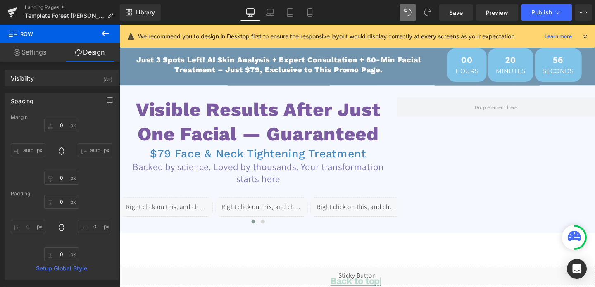
type input "0"
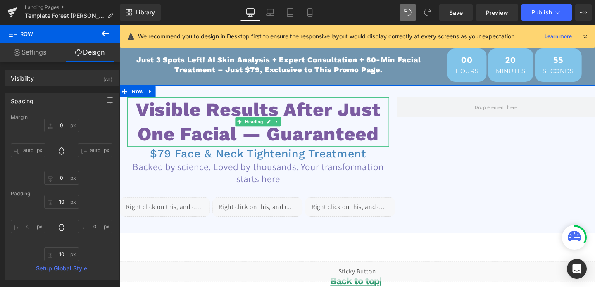
click at [249, 119] on h1 "Visible Results After Just One Facial — Guaranteed" at bounding box center [265, 127] width 275 height 52
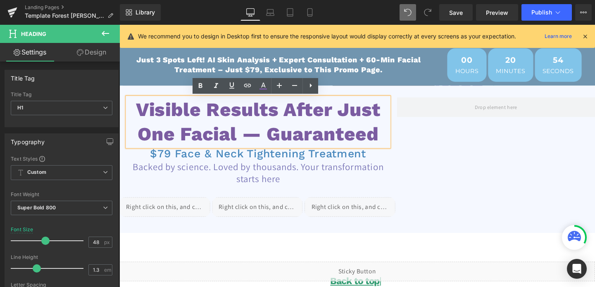
click at [585, 35] on icon at bounding box center [584, 36] width 7 height 7
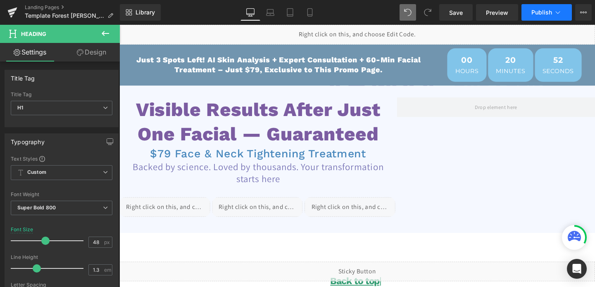
click at [541, 17] on button "Publish" at bounding box center [546, 12] width 50 height 17
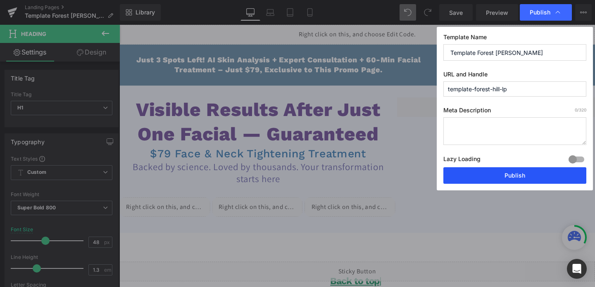
click at [510, 173] on button "Publish" at bounding box center [514, 175] width 143 height 17
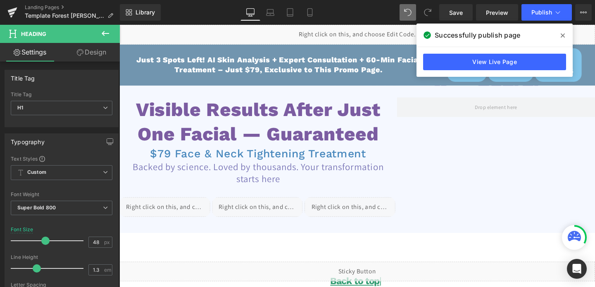
click at [564, 34] on icon at bounding box center [562, 35] width 4 height 4
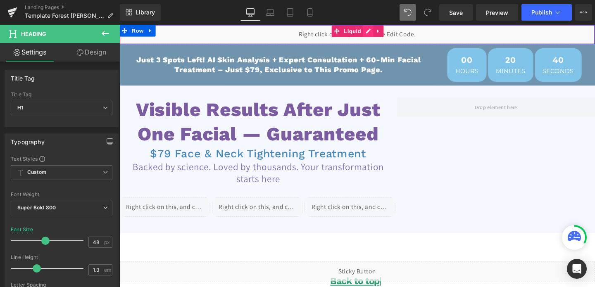
click at [376, 33] on div "Liquid" at bounding box center [369, 35] width 500 height 21
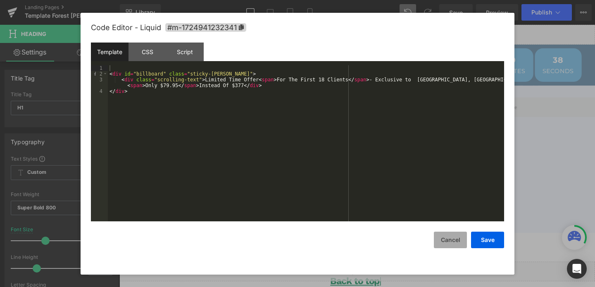
click at [454, 239] on button "Cancel" at bounding box center [450, 240] width 33 height 17
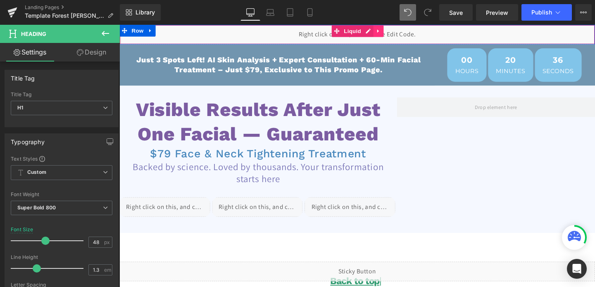
click at [390, 30] on icon at bounding box center [391, 32] width 2 height 4
click at [398, 29] on icon at bounding box center [397, 31] width 6 height 6
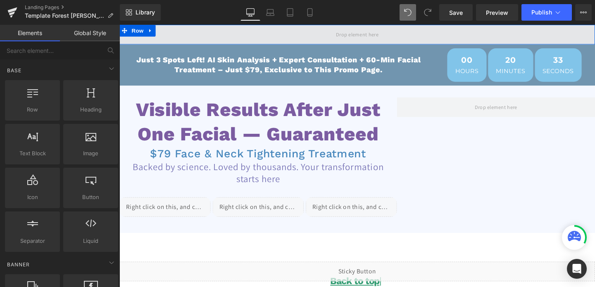
click at [285, 33] on span at bounding box center [369, 35] width 500 height 21
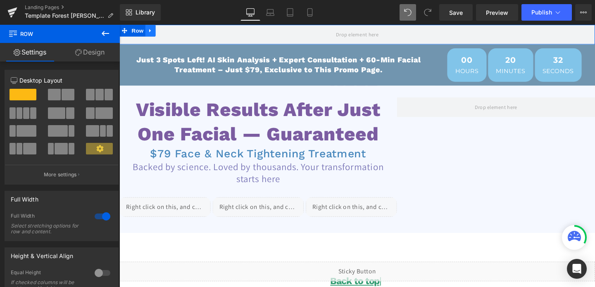
click at [152, 32] on icon at bounding box center [152, 31] width 6 height 6
click at [173, 32] on icon at bounding box center [174, 31] width 6 height 6
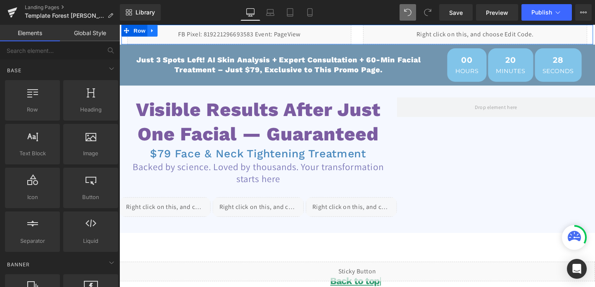
click at [154, 31] on icon at bounding box center [154, 31] width 2 height 4
click at [179, 29] on link at bounding box center [175, 31] width 11 height 12
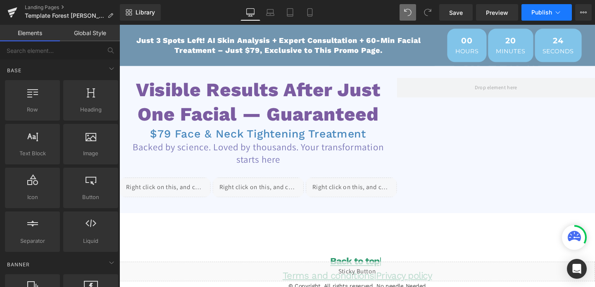
click at [547, 18] on button "Publish" at bounding box center [546, 12] width 50 height 17
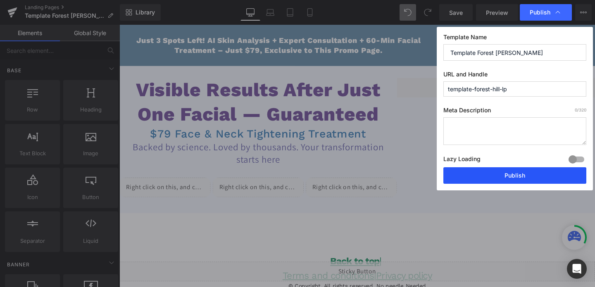
click at [488, 173] on button "Publish" at bounding box center [514, 175] width 143 height 17
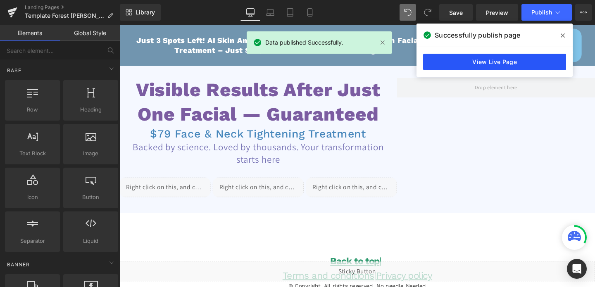
click at [486, 66] on link "View Live Page" at bounding box center [494, 62] width 143 height 17
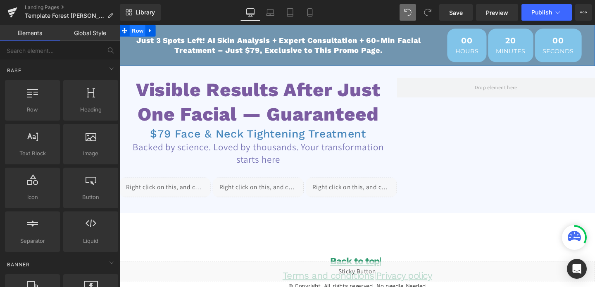
click at [139, 35] on span "Row" at bounding box center [138, 31] width 17 height 12
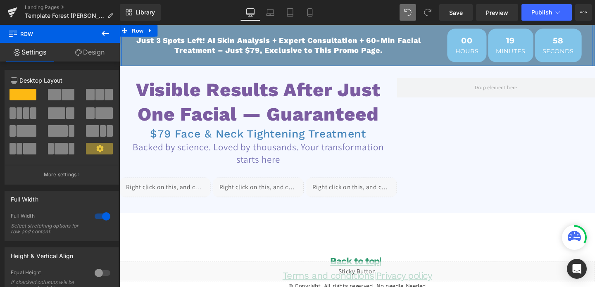
click at [164, 34] on div "Just 3 Spots Left! AI Skin Analysis + Expert Consultation + 60-Min Facial Treat…" at bounding box center [286, 46] width 330 height 35
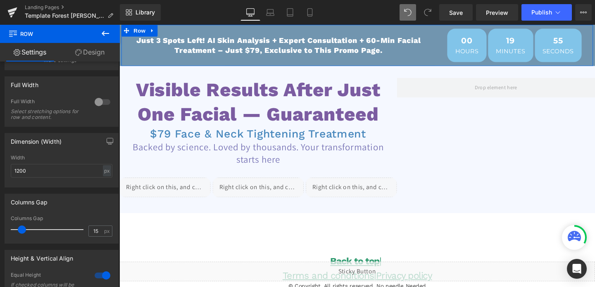
scroll to position [184, 0]
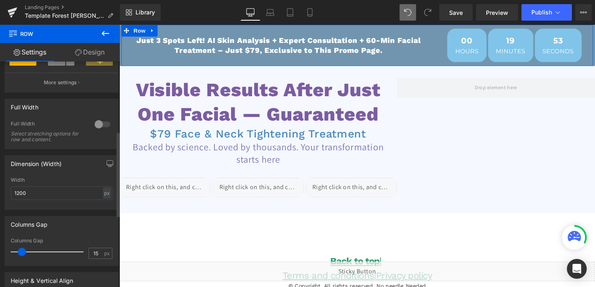
click at [99, 127] on div at bounding box center [103, 124] width 20 height 13
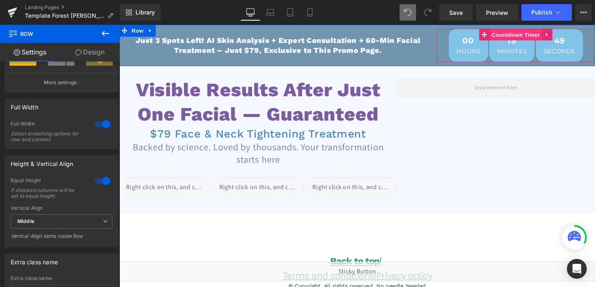
click at [522, 36] on span "Countdown Timer" at bounding box center [535, 35] width 55 height 12
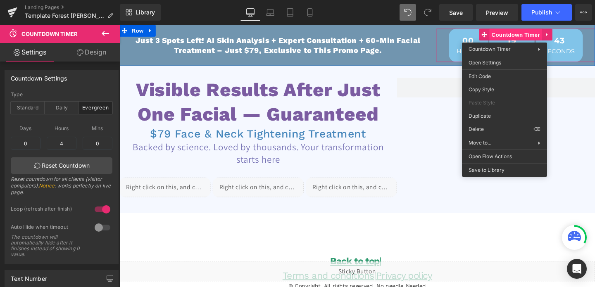
click at [522, 36] on span "Countdown Timer" at bounding box center [535, 35] width 55 height 12
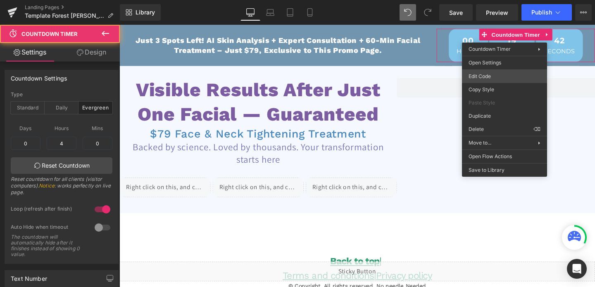
click at [478, 0] on div "Countdown Timer You are previewing how the will restyle your page. You can not …" at bounding box center [297, 0] width 595 height 0
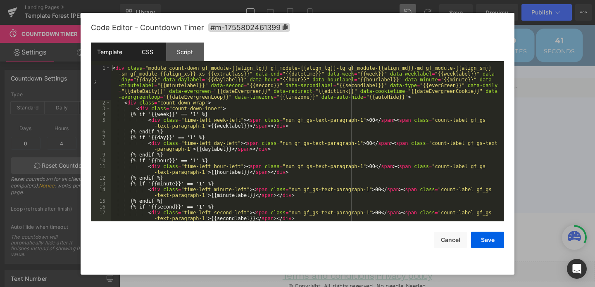
click at [144, 52] on div "CSS" at bounding box center [147, 52] width 38 height 19
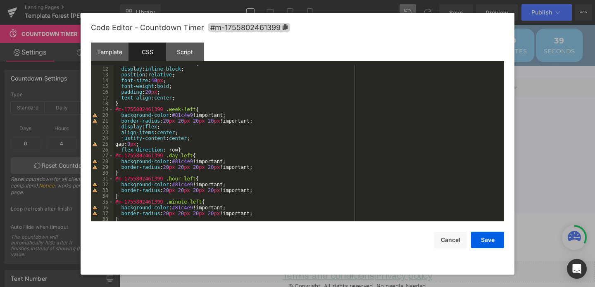
scroll to position [67, 0]
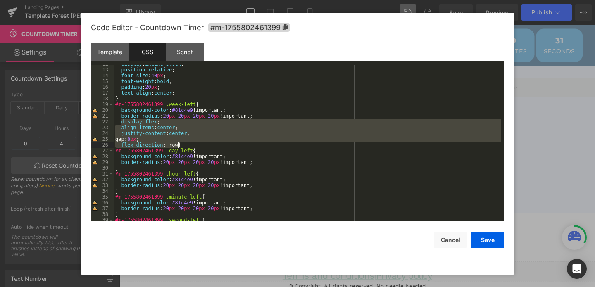
drag, startPoint x: 121, startPoint y: 122, endPoint x: 177, endPoint y: 145, distance: 60.0
click at [177, 145] on div "display : inline-block ; position : relative ; font-size : 40 px ; font-weight …" at bounding box center [307, 145] width 387 height 168
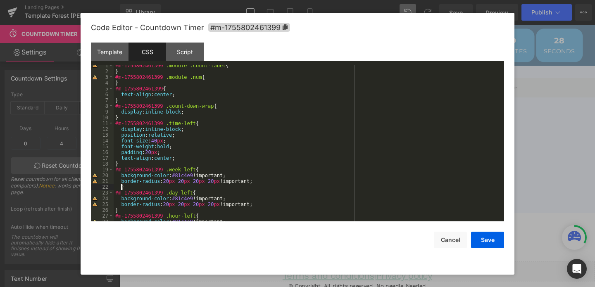
scroll to position [3, 0]
click at [485, 238] on button "Save" at bounding box center [487, 240] width 33 height 17
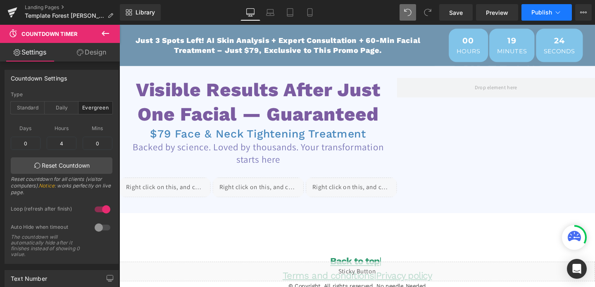
click at [543, 8] on button "Publish" at bounding box center [546, 12] width 50 height 17
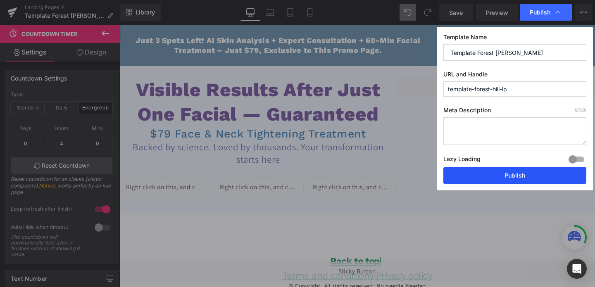
click at [512, 182] on button "Publish" at bounding box center [514, 175] width 143 height 17
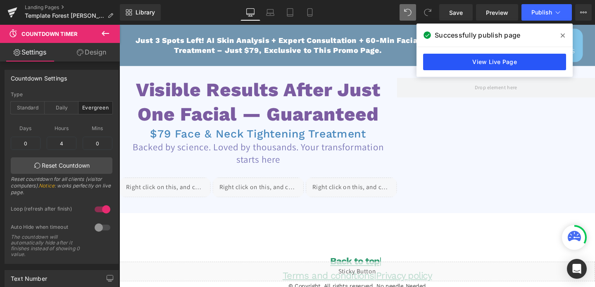
click at [501, 64] on link "View Live Page" at bounding box center [494, 62] width 143 height 17
